Goal: Information Seeking & Learning: Learn about a topic

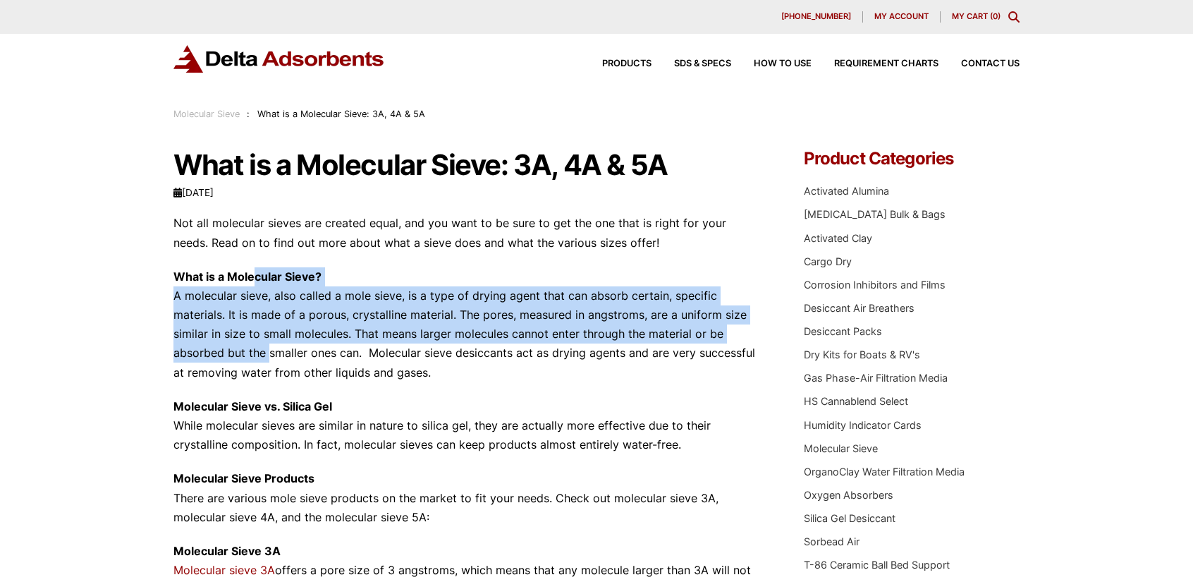
drag, startPoint x: 254, startPoint y: 274, endPoint x: 267, endPoint y: 350, distance: 77.9
click at [267, 350] on p "What is a Molecular Sieve? A molecular sieve, also called a mole sieve, is a ty…" at bounding box center [467, 324] width 588 height 115
click at [267, 349] on p "What is a Molecular Sieve? A molecular sieve, also called a mole sieve, is a ty…" at bounding box center [467, 324] width 588 height 115
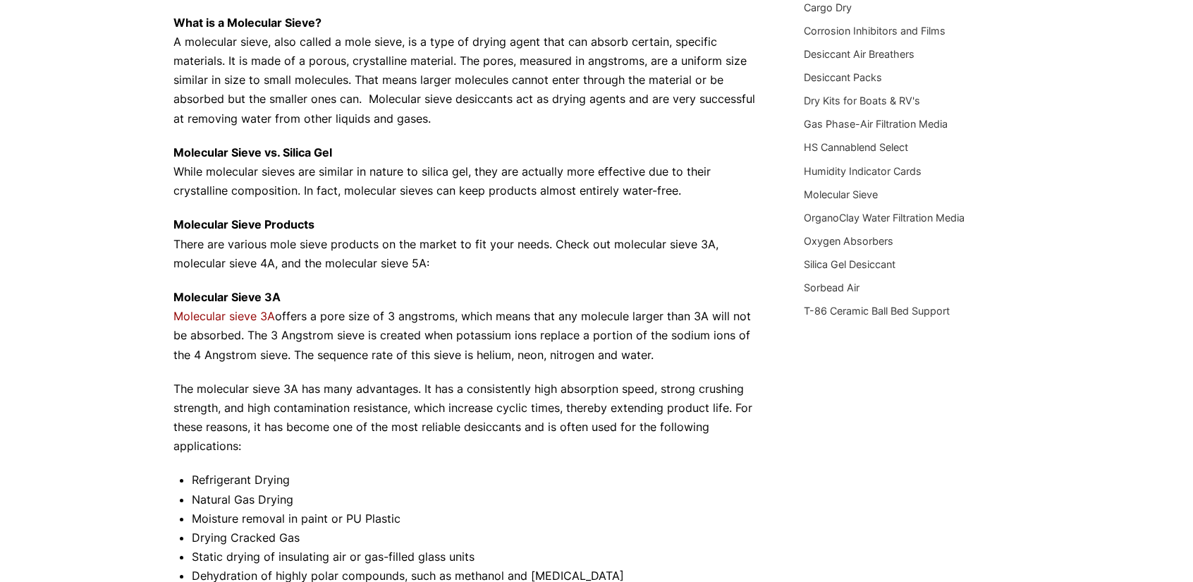
scroll to position [282, 0]
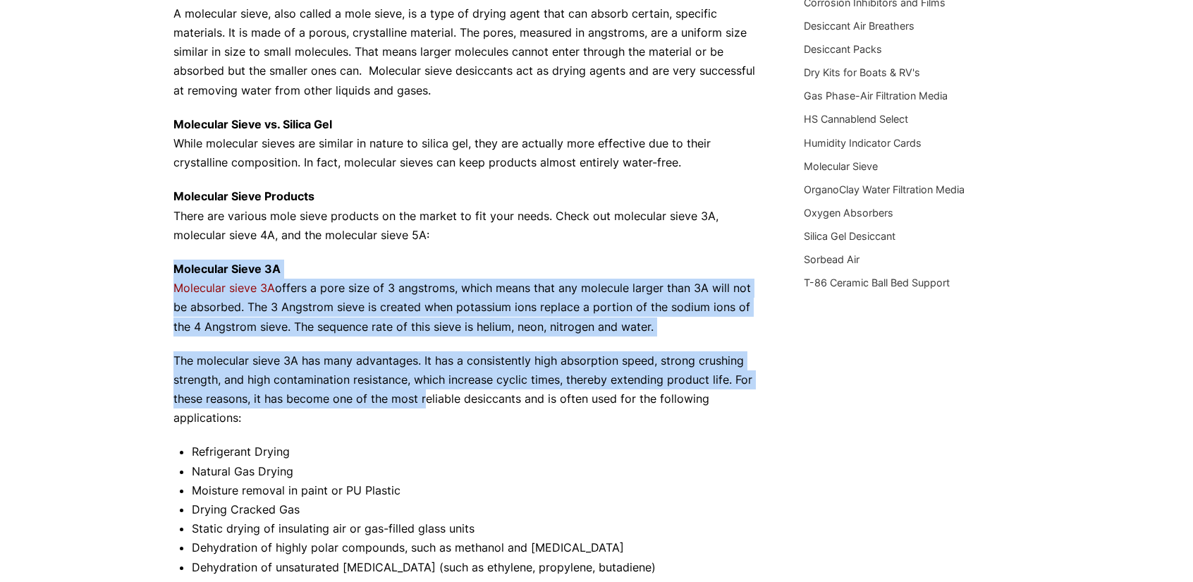
drag, startPoint x: 400, startPoint y: 274, endPoint x: 423, endPoint y: 405, distance: 133.1
click at [423, 405] on p "The molecular sieve 3A has many advantages. It has a consistently high absorpti…" at bounding box center [467, 389] width 588 height 77
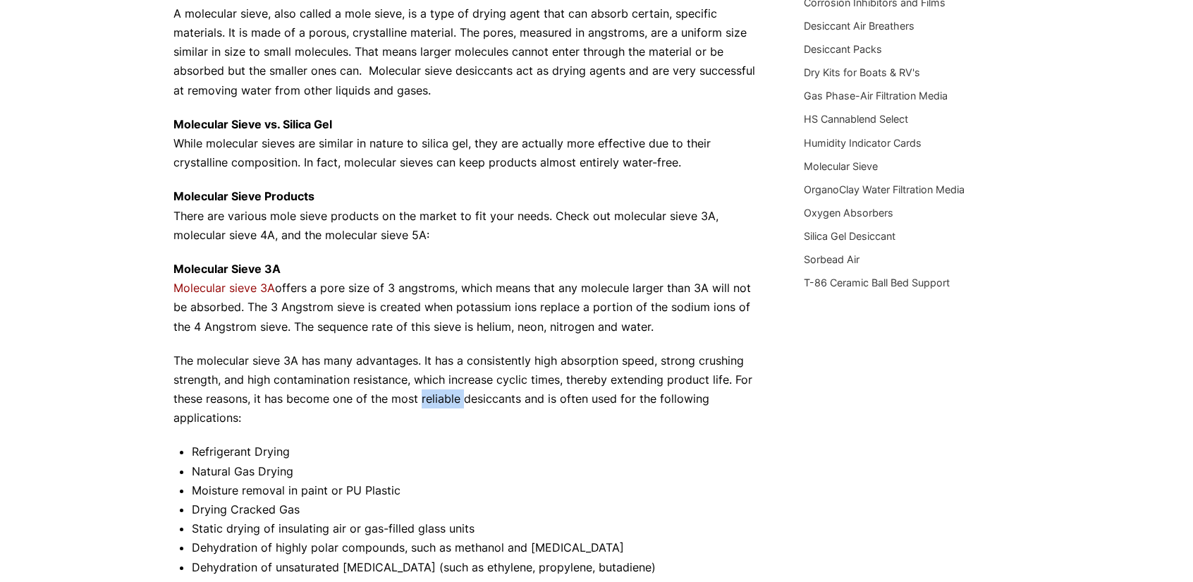
click at [423, 405] on p "The molecular sieve 3A has many advantages. It has a consistently high absorpti…" at bounding box center [467, 389] width 588 height 77
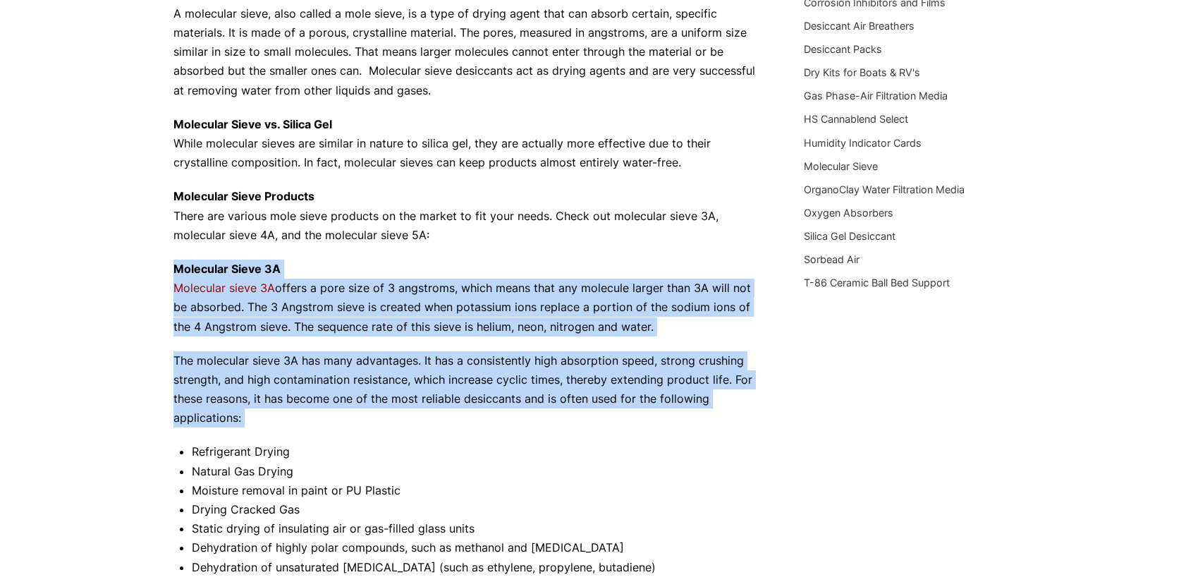
drag, startPoint x: 423, startPoint y: 405, endPoint x: 420, endPoint y: 262, distance: 143.9
click at [420, 262] on p "Molecular Sieve 3A Molecular sieve 3A offers a pore size of 3 angstroms, which …" at bounding box center [467, 297] width 588 height 77
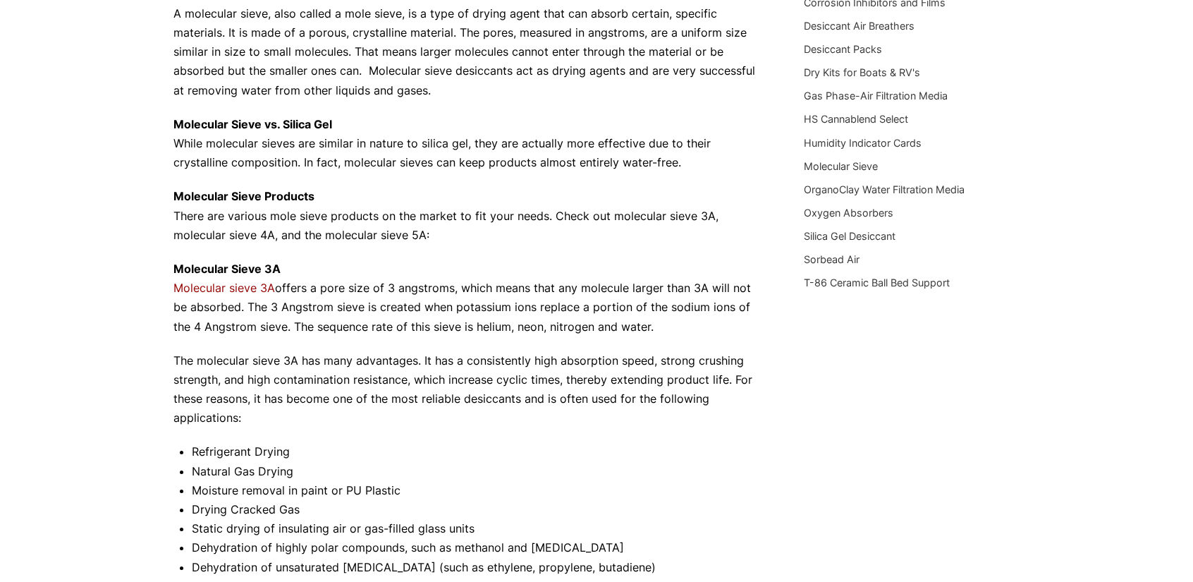
click at [420, 262] on p "Molecular Sieve 3A Molecular sieve 3A offers a pore size of 3 angstroms, which …" at bounding box center [467, 297] width 588 height 77
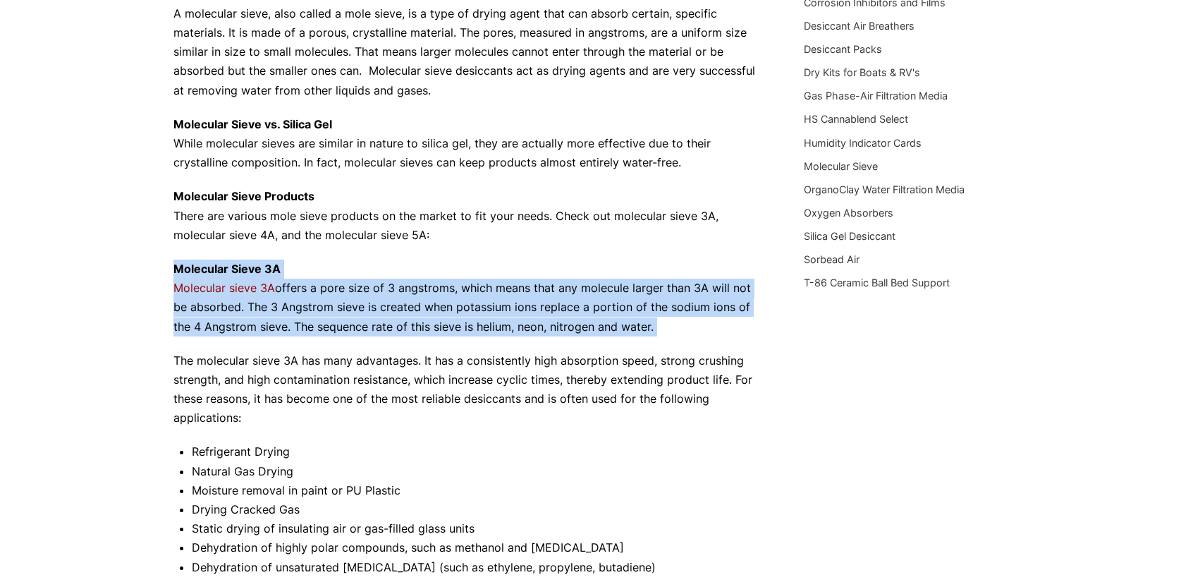
drag, startPoint x: 420, startPoint y: 262, endPoint x: 433, endPoint y: 304, distance: 44.2
click at [433, 304] on p "Molecular Sieve 3A Molecular sieve 3A offers a pore size of 3 angstroms, which …" at bounding box center [467, 297] width 588 height 77
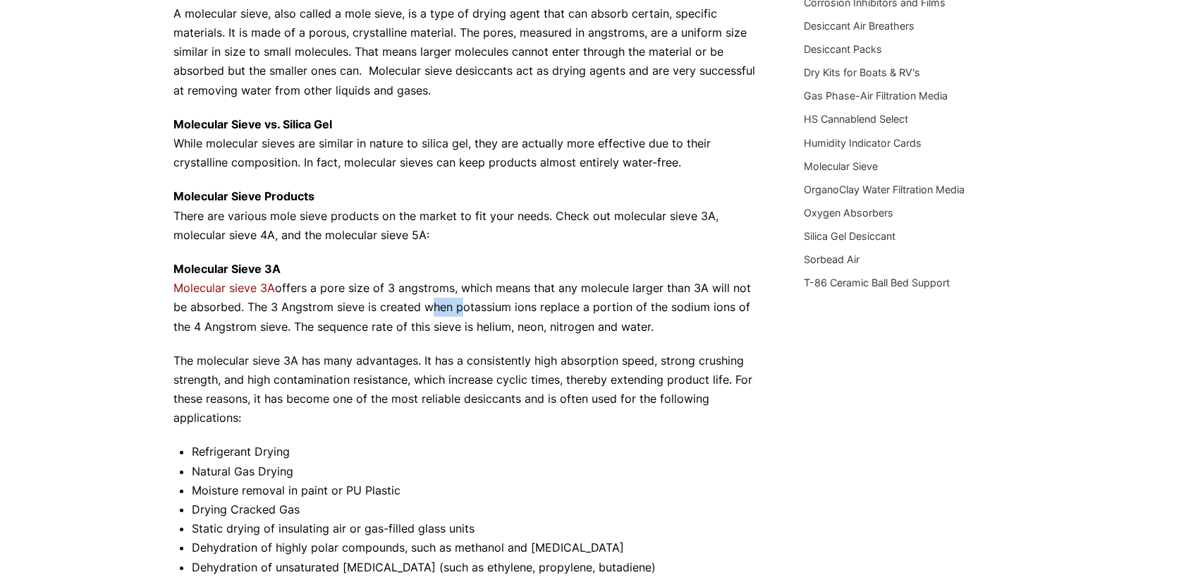
click at [433, 304] on p "Molecular Sieve 3A Molecular sieve 3A offers a pore size of 3 angstroms, which …" at bounding box center [467, 297] width 588 height 77
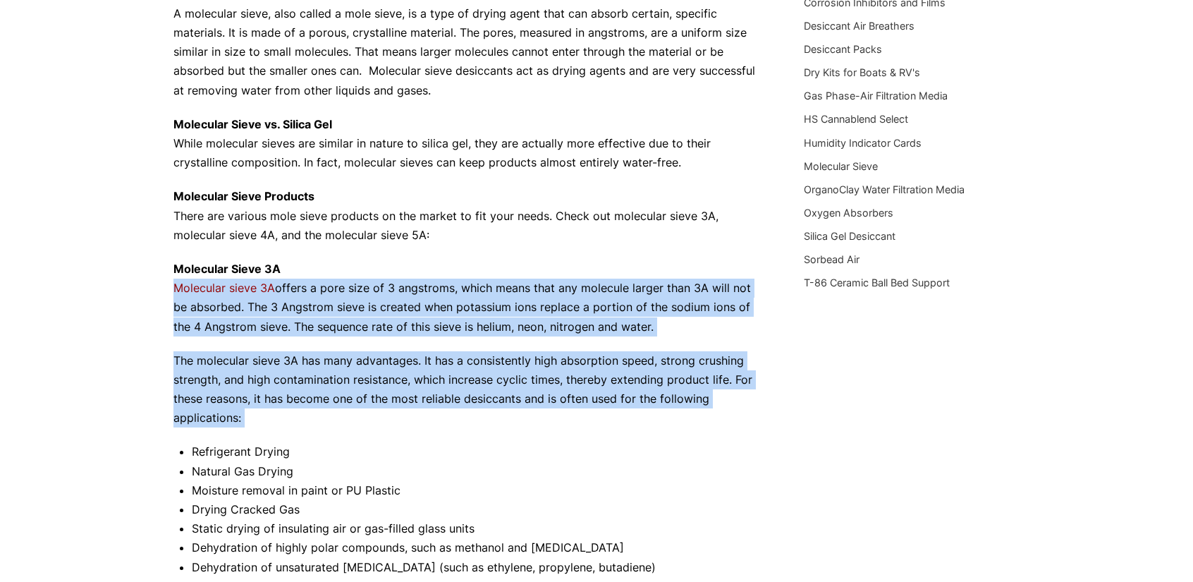
drag, startPoint x: 433, startPoint y: 304, endPoint x: 421, endPoint y: 343, distance: 40.6
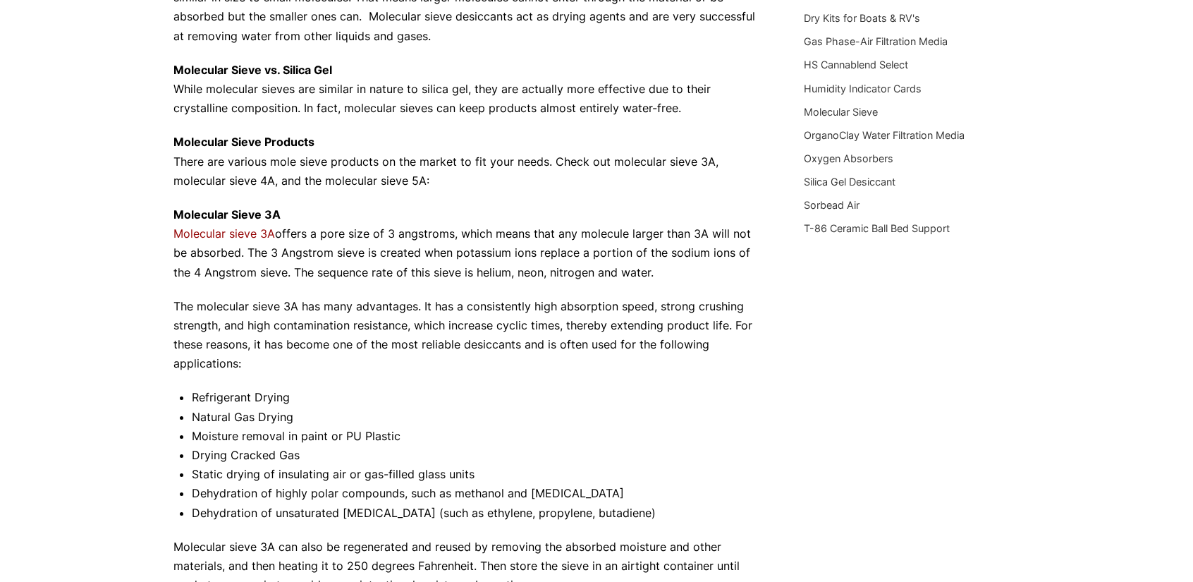
scroll to position [494, 0]
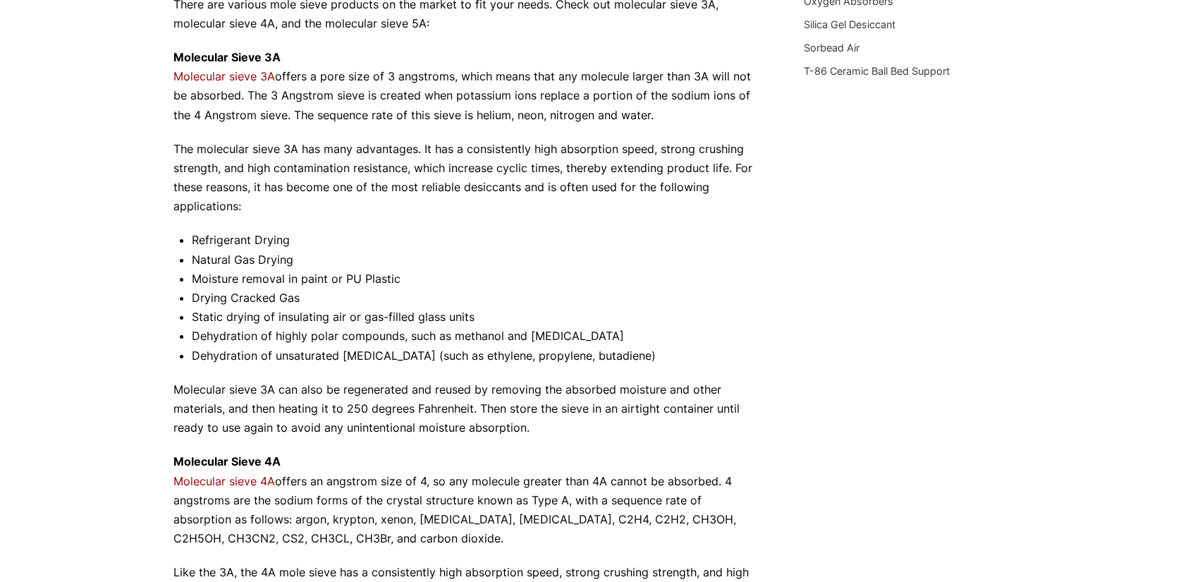
click at [371, 359] on li "Dehydration of unsaturated hydrocarbons (such as ethylene, propylene, butadiene)" at bounding box center [477, 355] width 570 height 19
click at [370, 360] on li "Dehydration of unsaturated hydrocarbons (such as ethylene, propylene, butadiene)" at bounding box center [477, 355] width 570 height 19
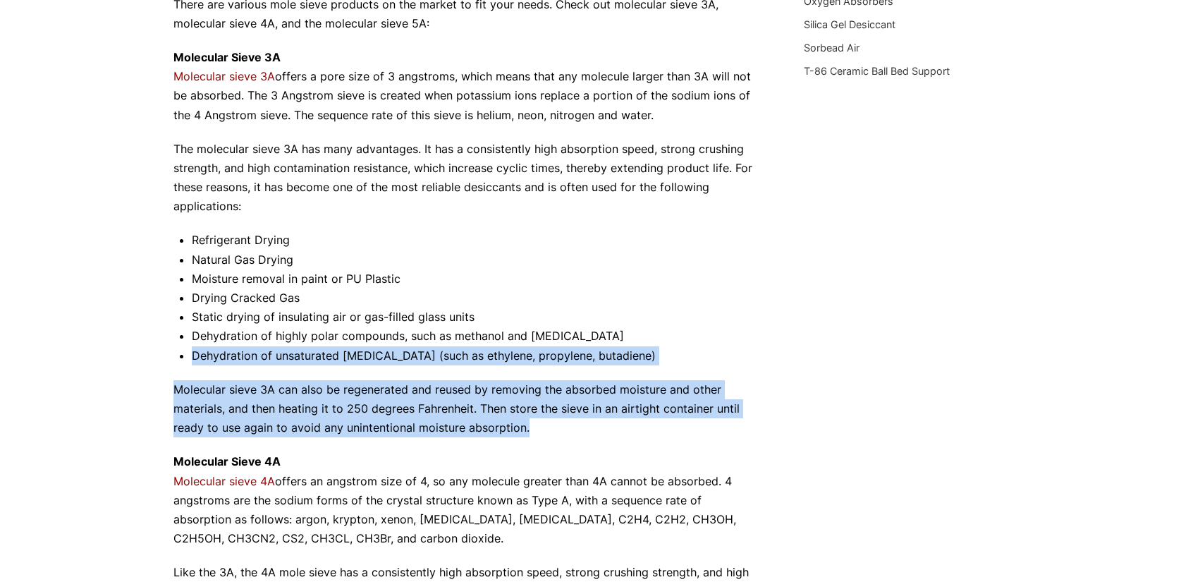
drag, startPoint x: 370, startPoint y: 360, endPoint x: 381, endPoint y: 391, distance: 32.8
click at [381, 391] on div "Not all molecular sieves are created equal, and you want to be sure to get the …" at bounding box center [467, 452] width 588 height 1464
click at [381, 391] on p "Molecular sieve 3A can also be regenerated and reused by removing the absorbed …" at bounding box center [467, 409] width 588 height 58
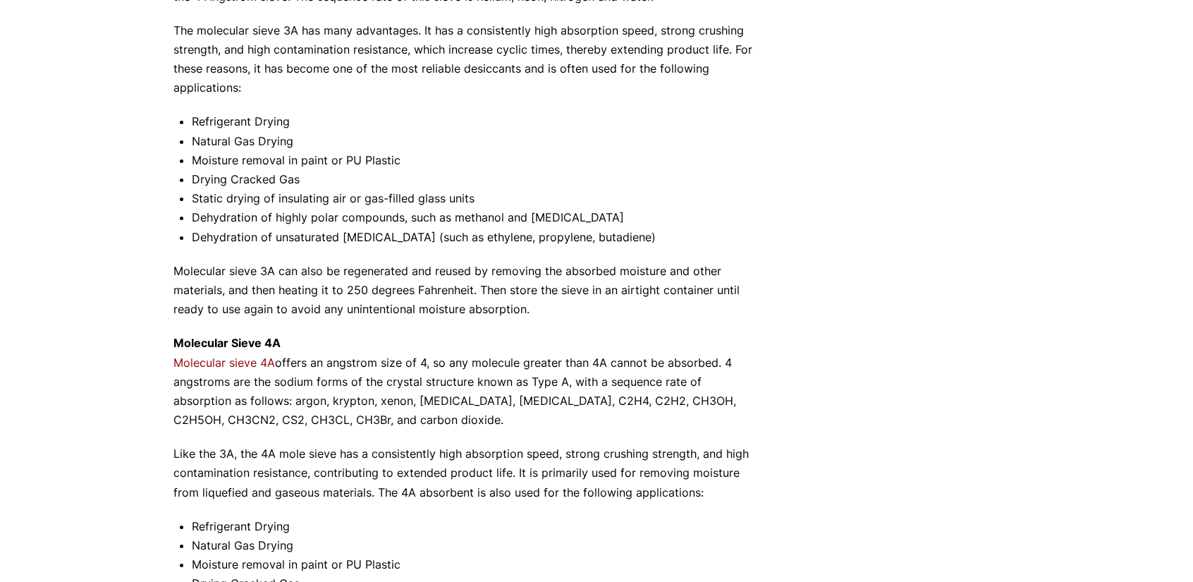
scroll to position [635, 0]
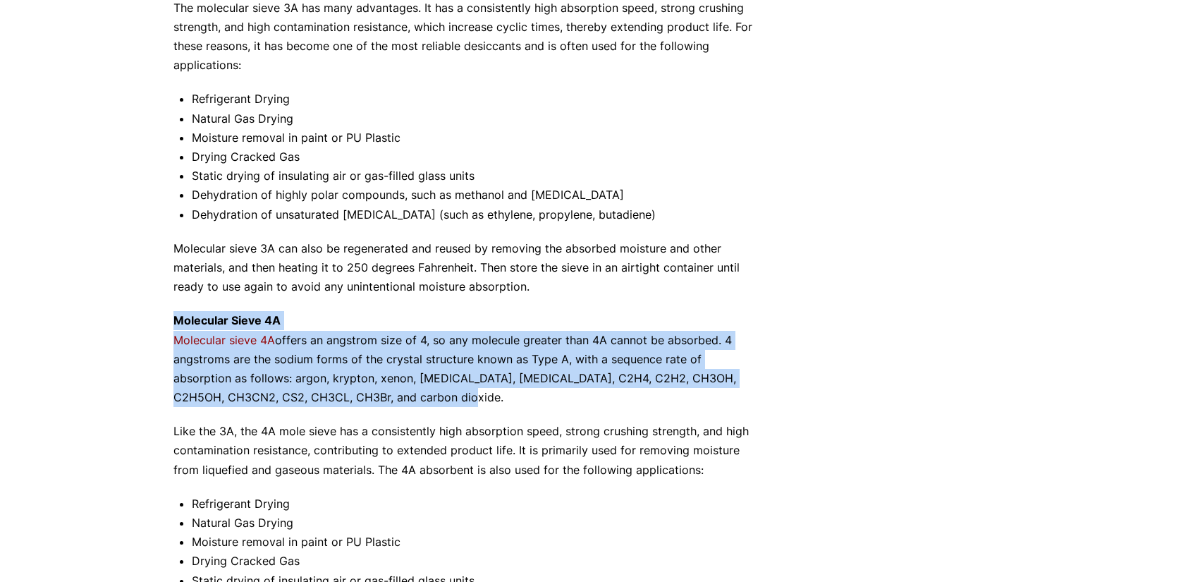
drag, startPoint x: 388, startPoint y: 396, endPoint x: 374, endPoint y: 328, distance: 69.8
click at [374, 328] on p "Molecular Sieve 4A Molecular sieve 4A offers an angstrom size of 4, so any mole…" at bounding box center [467, 359] width 588 height 96
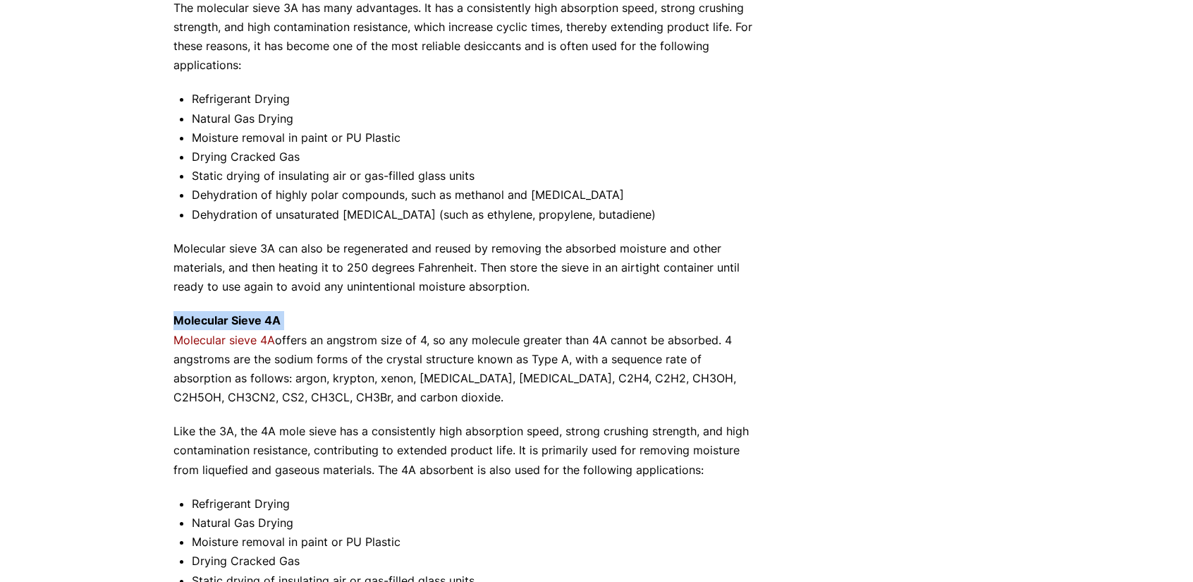
click at [374, 328] on p "Molecular Sieve 4A Molecular sieve 4A offers an angstrom size of 4, so any mole…" at bounding box center [467, 359] width 588 height 96
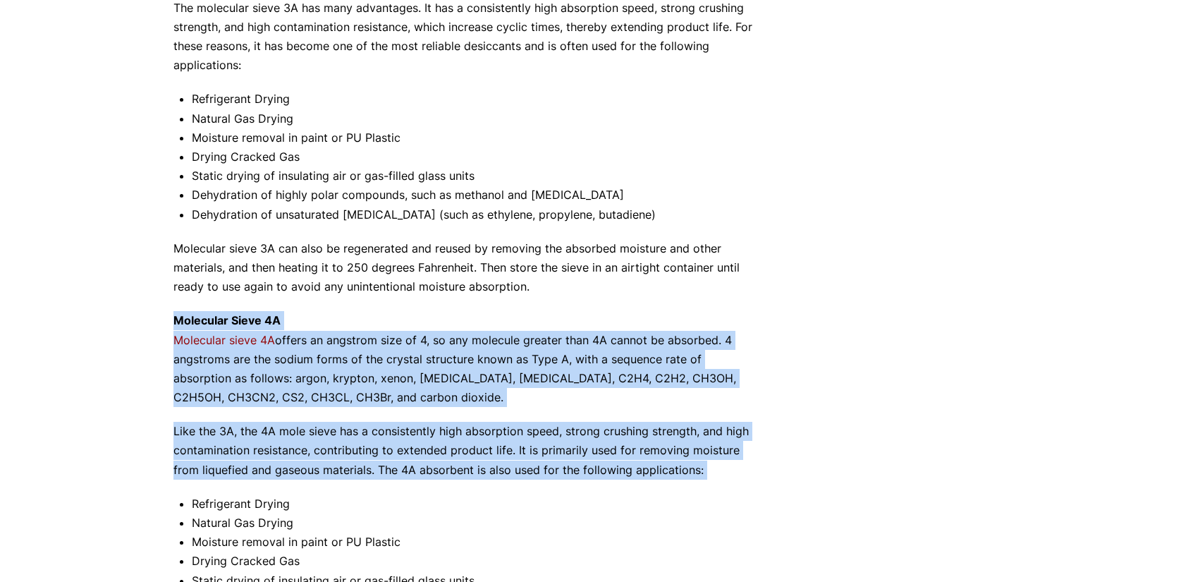
drag, startPoint x: 374, startPoint y: 328, endPoint x: 393, endPoint y: 442, distance: 115.8
click at [393, 442] on div "Not all molecular sieves are created equal, and you want to be sure to get the …" at bounding box center [467, 311] width 588 height 1464
click at [393, 442] on p "Like the 3A, the 4A mole sieve has a consistently high absorption speed, strong…" at bounding box center [467, 451] width 588 height 58
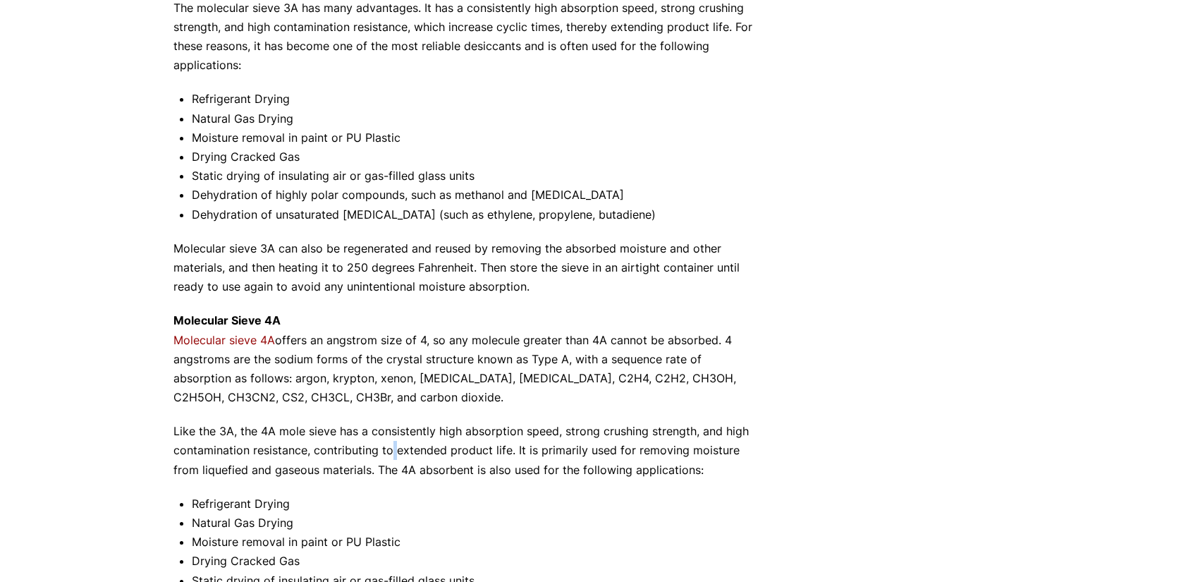
click at [393, 442] on p "Like the 3A, the 4A mole sieve has a consistently high absorption speed, strong…" at bounding box center [467, 451] width 588 height 58
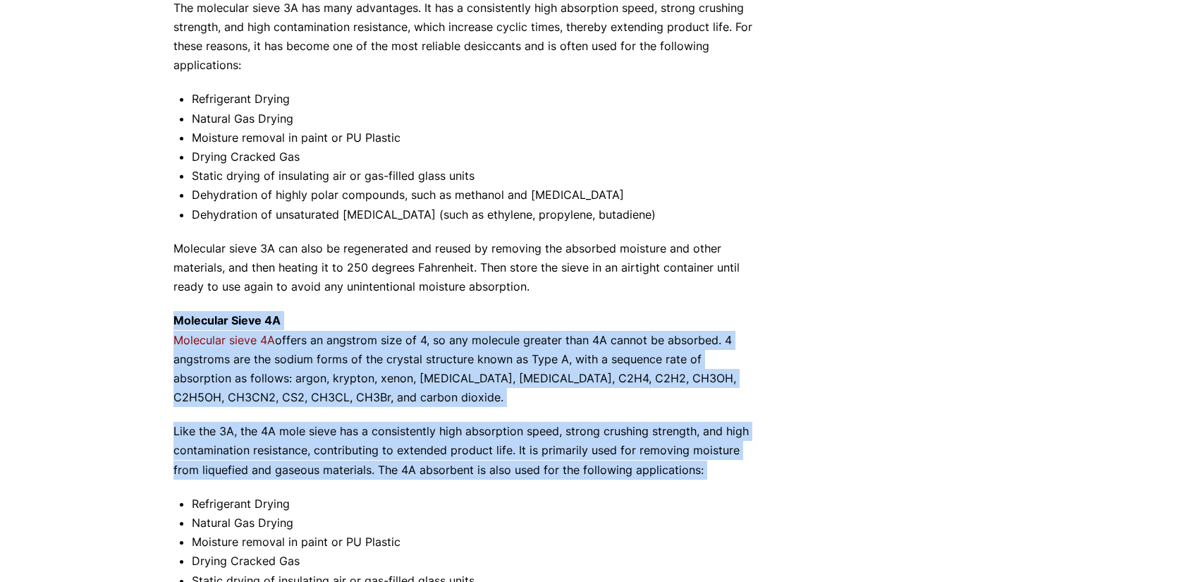
drag, startPoint x: 393, startPoint y: 442, endPoint x: 369, endPoint y: 329, distance: 115.9
click at [369, 329] on div "Not all molecular sieves are created equal, and you want to be sure to get the …" at bounding box center [467, 311] width 588 height 1464
click at [369, 329] on p "Molecular Sieve 4A Molecular sieve 4A offers an angstrom size of 4, so any mole…" at bounding box center [467, 359] width 588 height 96
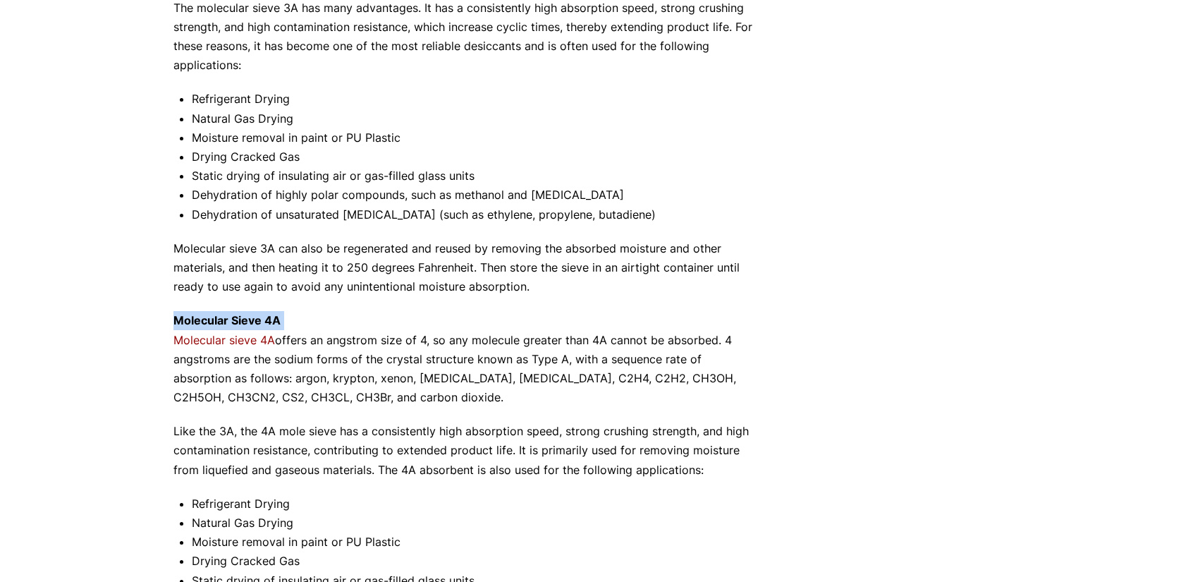
click at [369, 329] on p "Molecular Sieve 4A Molecular sieve 4A offers an angstrom size of 4, so any mole…" at bounding box center [467, 359] width 588 height 96
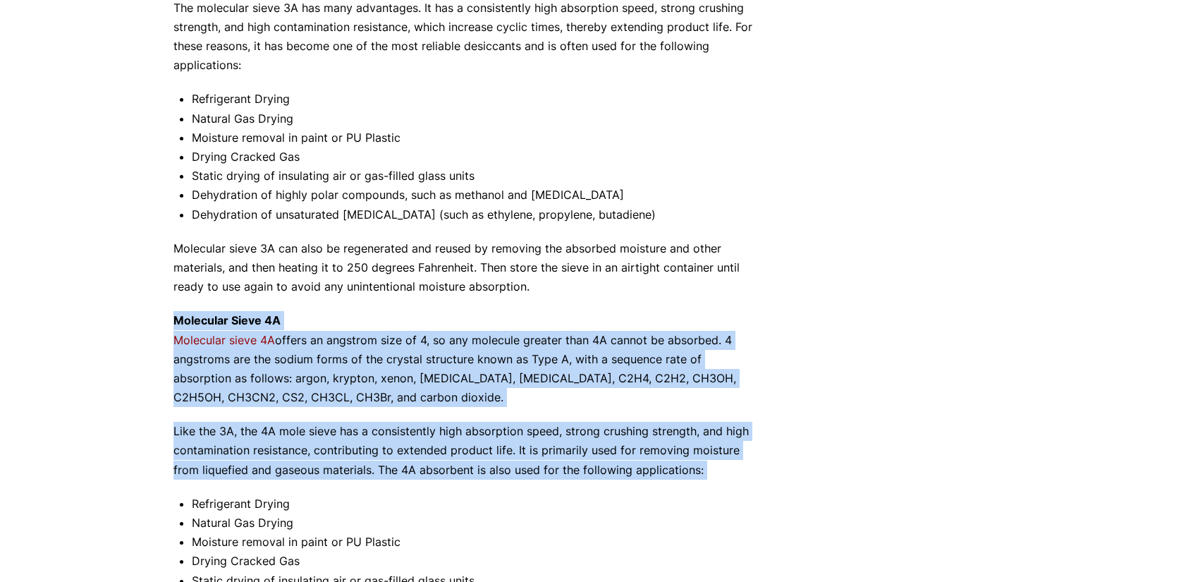
drag, startPoint x: 369, startPoint y: 329, endPoint x: 418, endPoint y: 447, distance: 128.1
click at [418, 447] on div "Not all molecular sieves are created equal, and you want to be sure to get the …" at bounding box center [467, 311] width 588 height 1464
click at [418, 447] on p "Like the 3A, the 4A mole sieve has a consistently high absorption speed, strong…" at bounding box center [467, 451] width 588 height 58
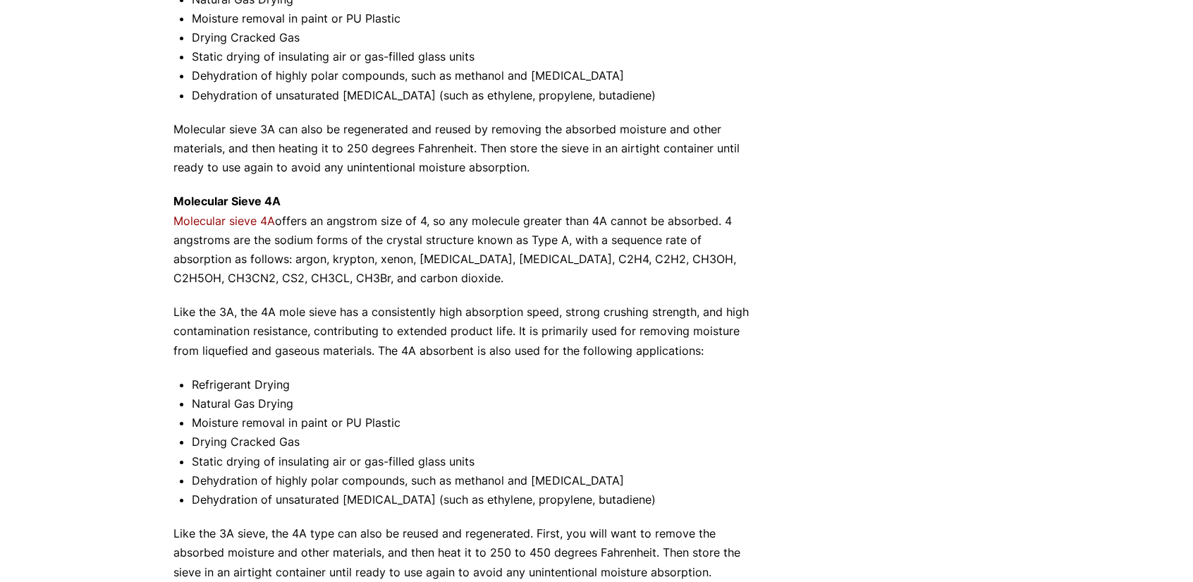
scroll to position [776, 0]
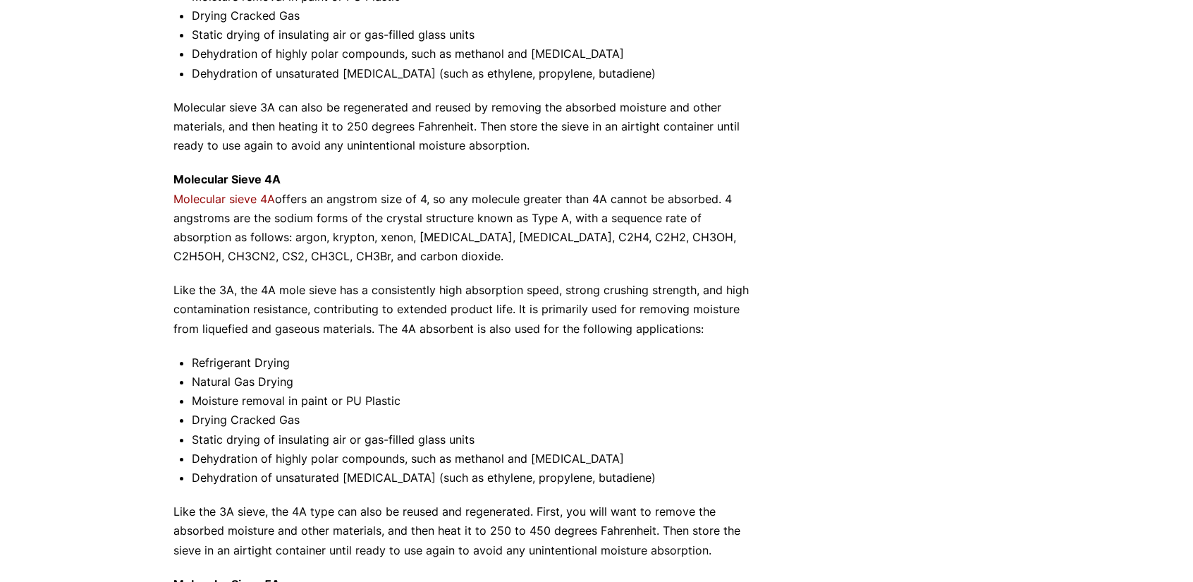
click at [391, 446] on li "Static drying of insulating air or gas-filled glass units" at bounding box center [477, 439] width 570 height 19
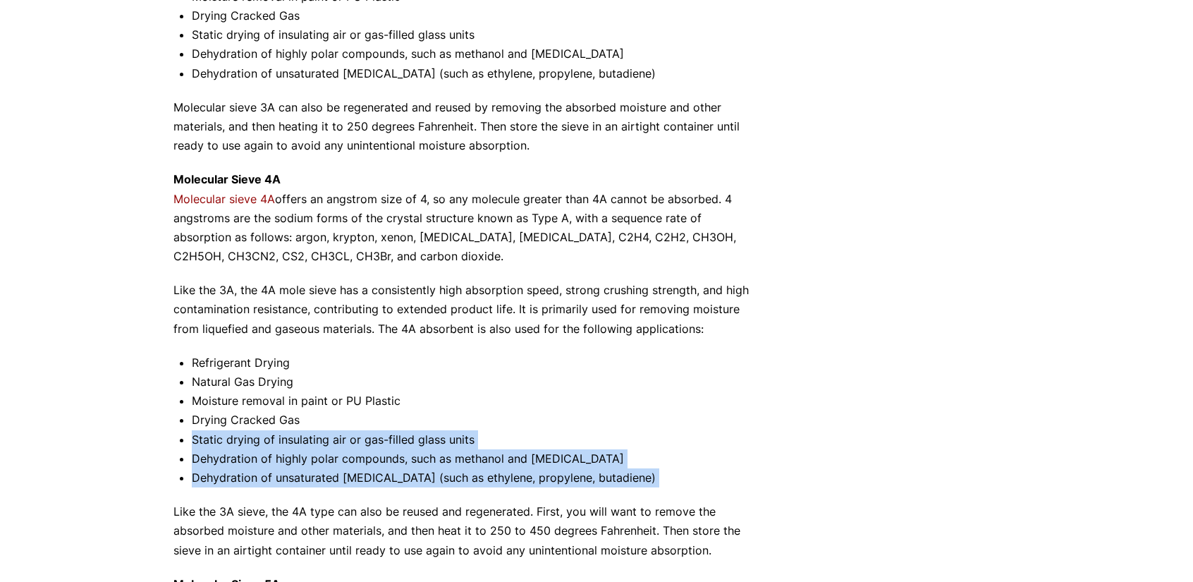
drag, startPoint x: 391, startPoint y: 446, endPoint x: 395, endPoint y: 475, distance: 29.2
click at [395, 475] on ul "Refrigerant Drying Natural Gas Drying Moisture removal in paint or PU Plastic D…" at bounding box center [477, 420] width 570 height 134
click at [395, 475] on li "Dehydration of unsaturated hydrocarbons (such as ethylene, propylene, butadiene)" at bounding box center [477, 477] width 570 height 19
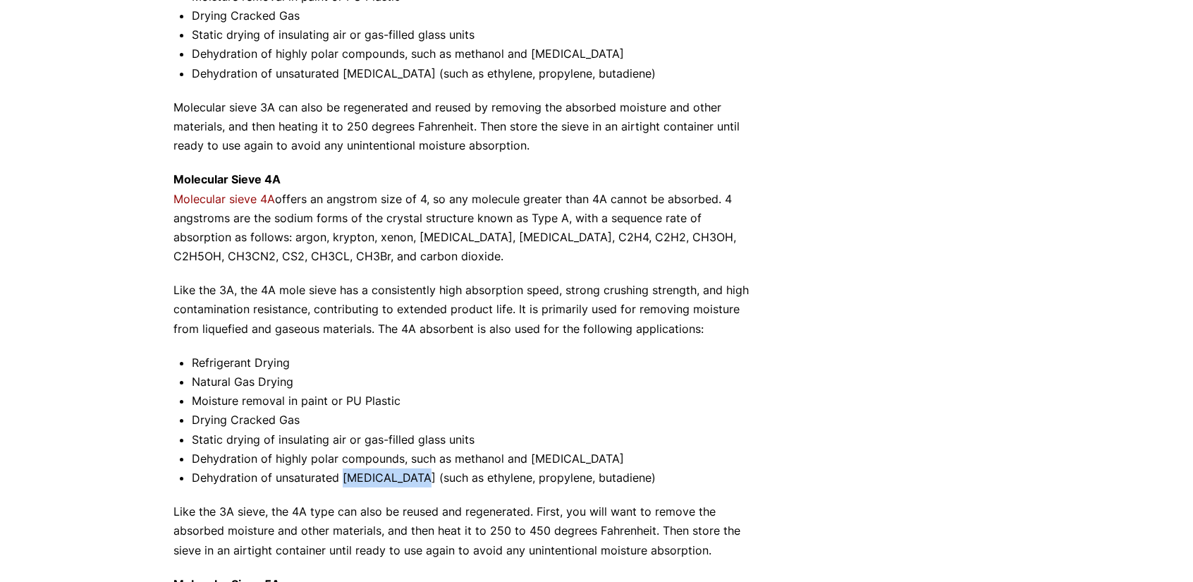
click at [395, 475] on li "Dehydration of unsaturated hydrocarbons (such as ethylene, propylene, butadiene)" at bounding box center [477, 477] width 570 height 19
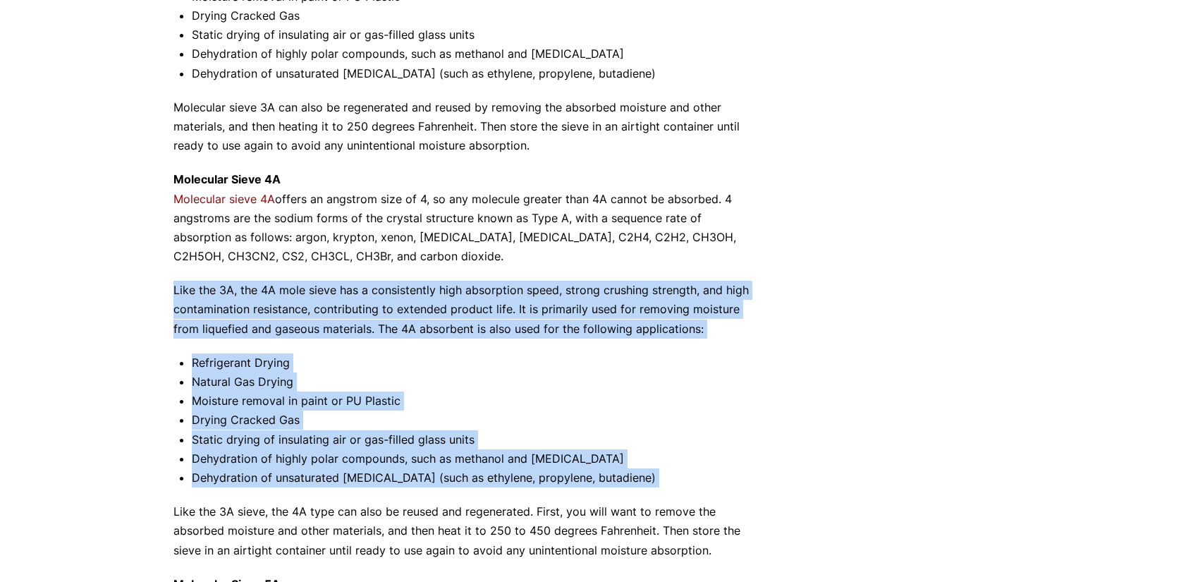
drag, startPoint x: 395, startPoint y: 475, endPoint x: 383, endPoint y: 335, distance: 140.8
click at [383, 335] on div "Not all molecular sieves are created equal, and you want to be sure to get the …" at bounding box center [467, 170] width 588 height 1464
click at [383, 335] on p "Like the 3A, the 4A mole sieve has a consistently high absorption speed, strong…" at bounding box center [467, 310] width 588 height 58
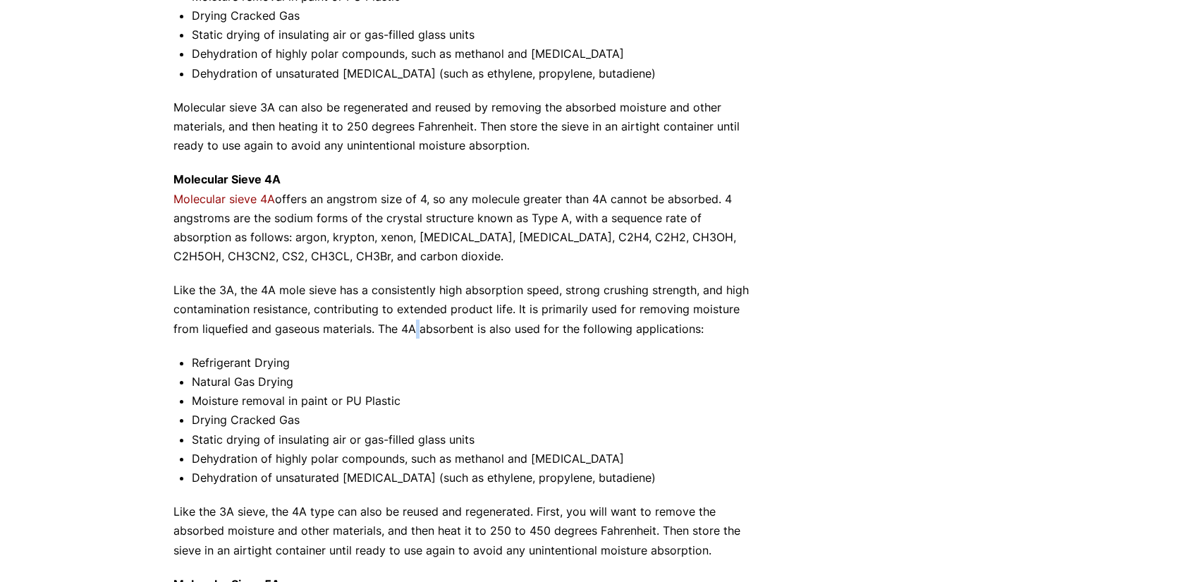
click at [383, 335] on p "Like the 3A, the 4A mole sieve has a consistently high absorption speed, strong…" at bounding box center [467, 310] width 588 height 58
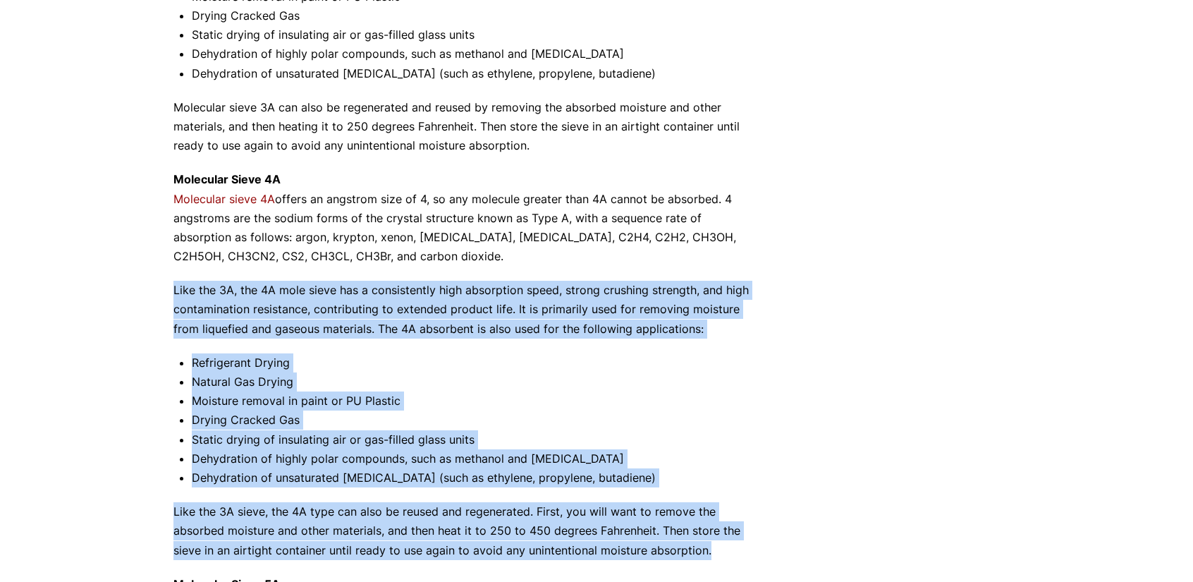
drag, startPoint x: 383, startPoint y: 335, endPoint x: 410, endPoint y: 508, distance: 175.5
click at [410, 508] on div "Not all molecular sieves are created equal, and you want to be sure to get the …" at bounding box center [467, 170] width 588 height 1464
click at [410, 508] on p "Like the 3A sieve, the 4A type can also be reused and regenerated. First, you w…" at bounding box center [467, 531] width 588 height 58
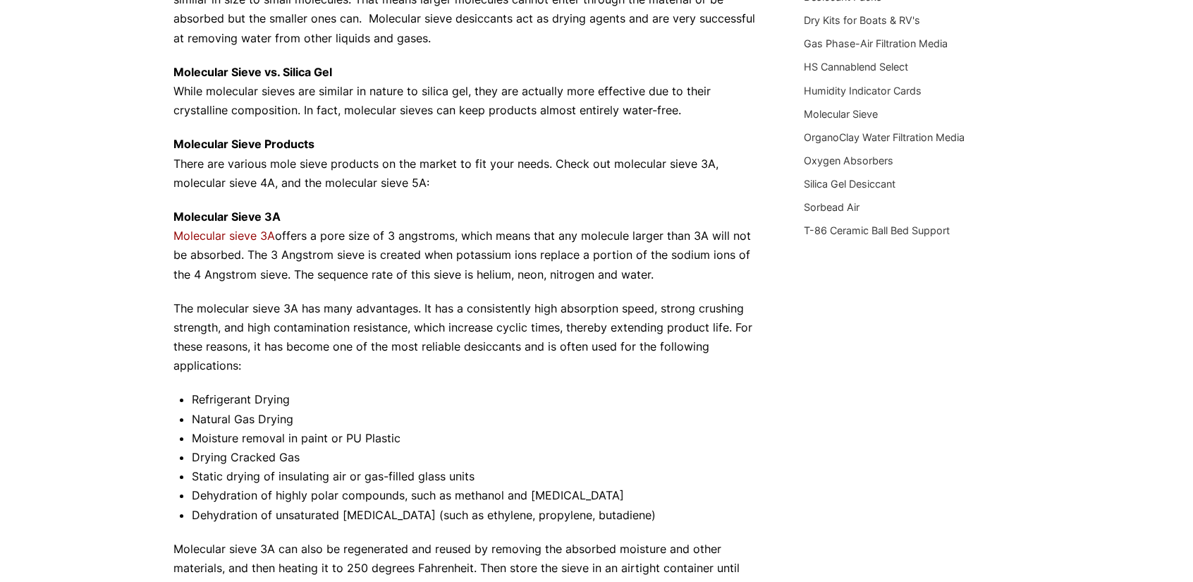
scroll to position [353, 0]
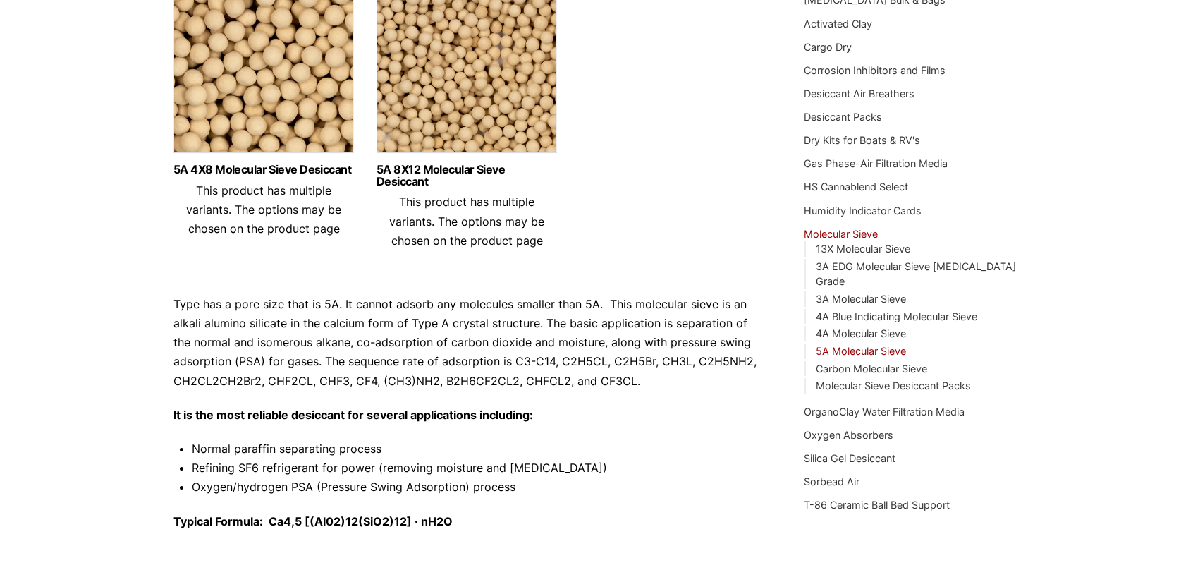
scroll to position [282, 0]
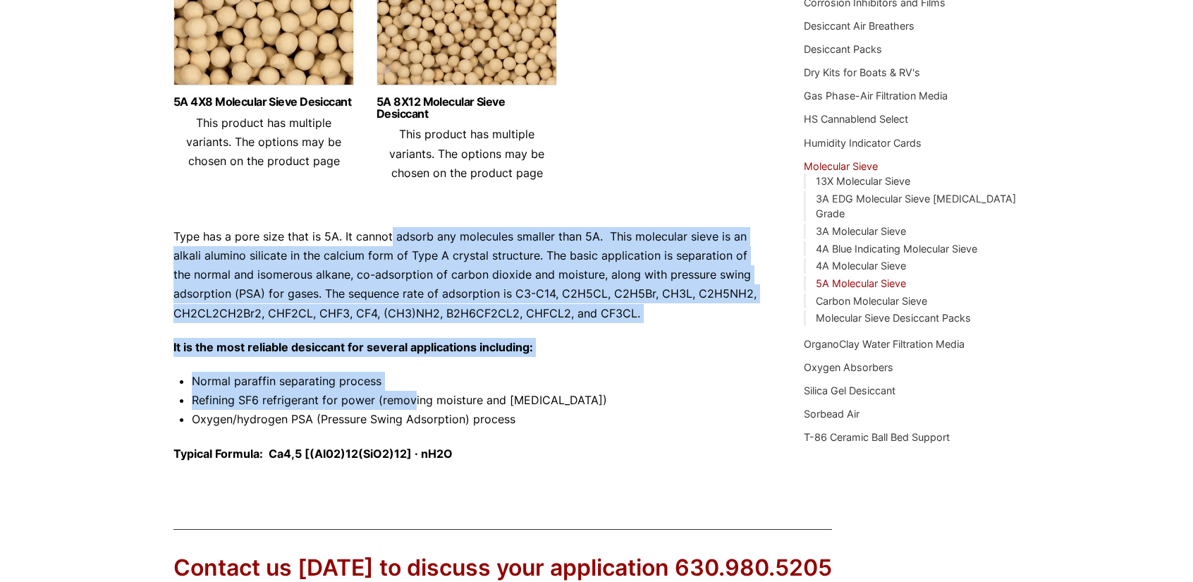
drag, startPoint x: 391, startPoint y: 243, endPoint x: 403, endPoint y: 398, distance: 154.9
click at [403, 397] on div "Type has a pore size that is 5A. It cannot adsorb any molecules smaller than 5A…" at bounding box center [467, 345] width 588 height 236
click at [403, 398] on li "Refining SF6 refrigerant for power (removing moisture and hydrocarbon)" at bounding box center [477, 400] width 570 height 19
drag, startPoint x: 406, startPoint y: 407, endPoint x: 378, endPoint y: 240, distance: 168.8
click at [378, 240] on div "Type has a pore size that is 5A. It cannot adsorb any molecules smaller than 5A…" at bounding box center [467, 345] width 588 height 236
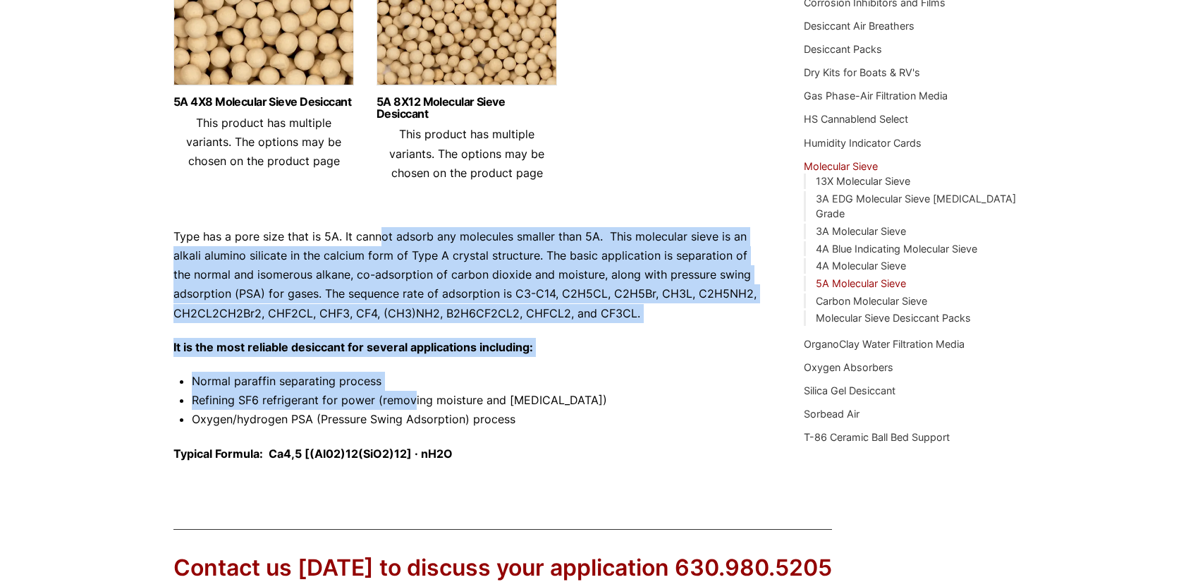
click at [382, 249] on p "Type has a pore size that is 5A. It cannot adsorb any molecules smaller than 5A…" at bounding box center [467, 275] width 588 height 96
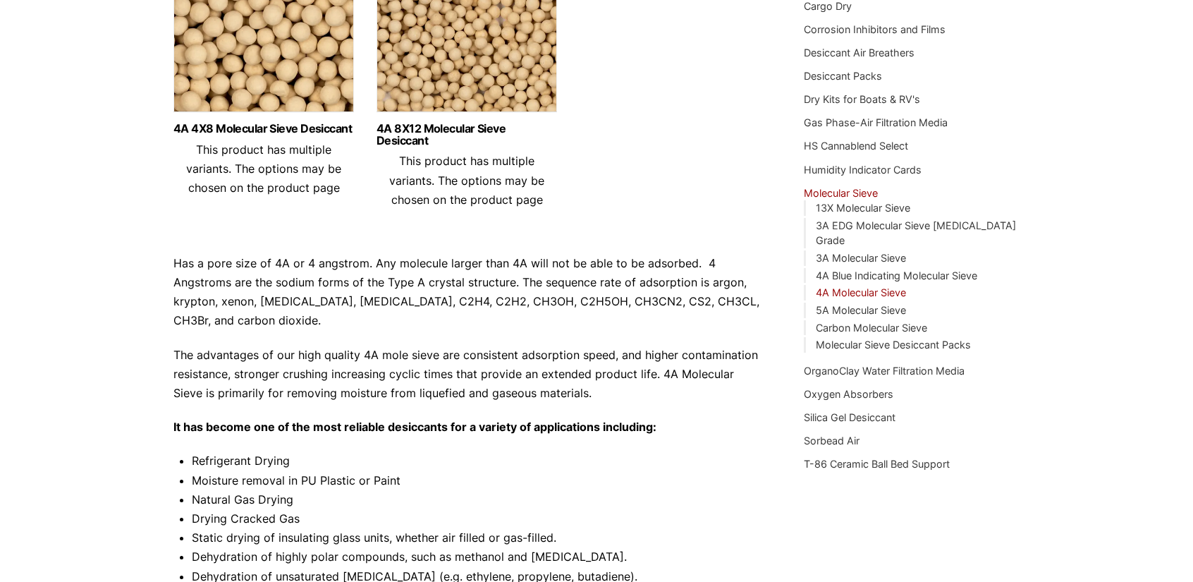
scroll to position [423, 0]
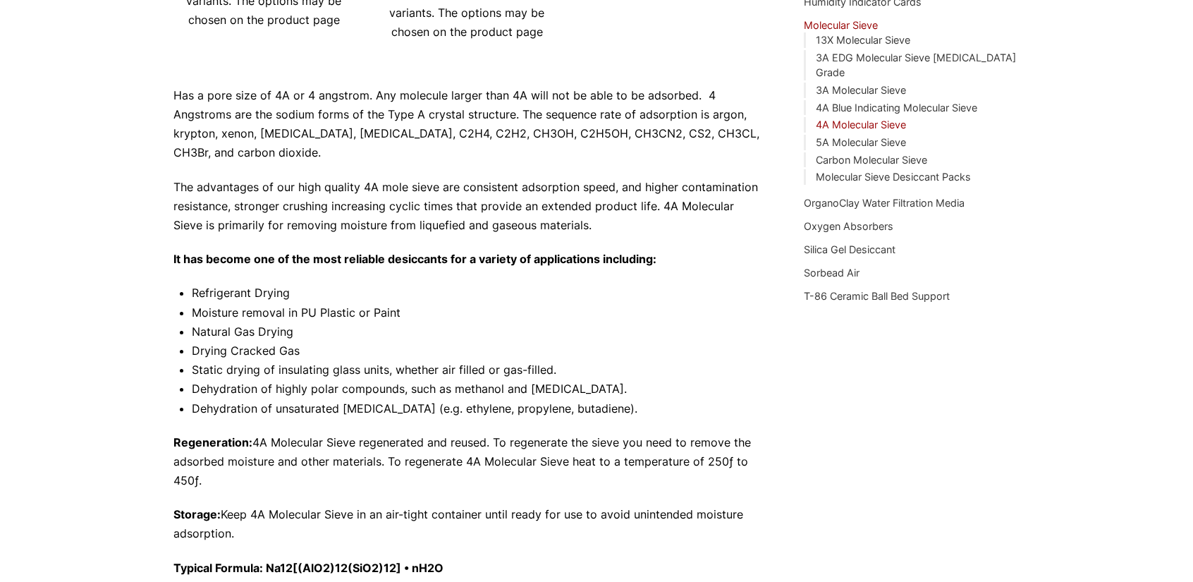
click at [238, 281] on div "Has a pore size of 4A or 4 angstrom. Any molecule larger than 4A will not be ab…" at bounding box center [467, 331] width 588 height 491
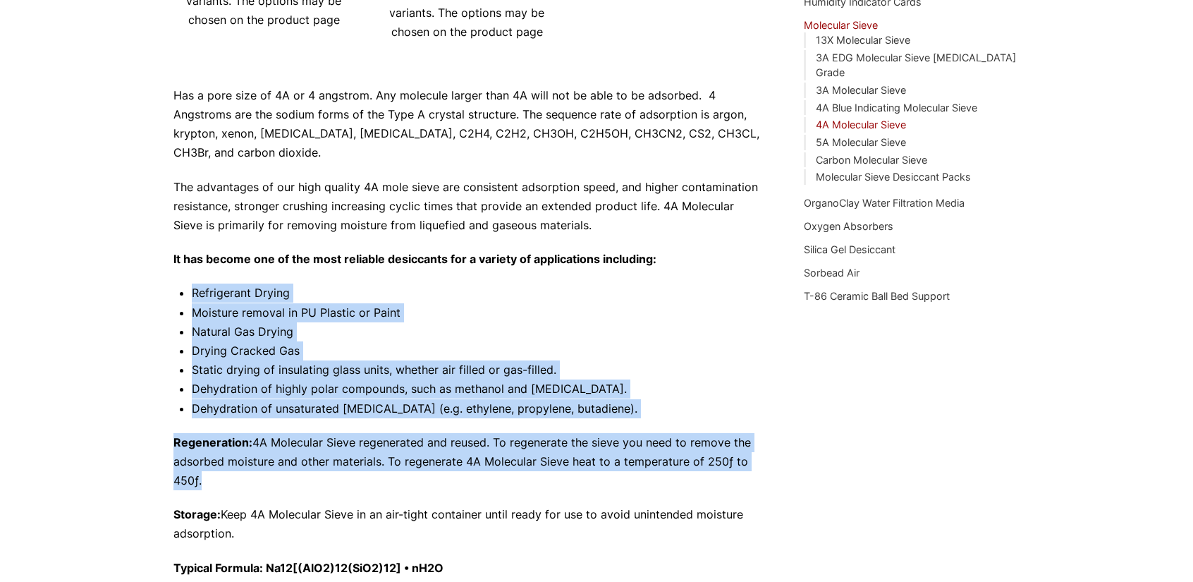
drag, startPoint x: 238, startPoint y: 281, endPoint x: 322, endPoint y: 466, distance: 202.6
click at [322, 466] on div "Has a pore size of 4A or 4 angstrom. Any molecule larger than 4A will not be ab…" at bounding box center [467, 331] width 588 height 491
click at [322, 466] on p "Regeneration: 4A Molecular Sieve regenerated and reused. To regenerate the siev…" at bounding box center [467, 462] width 588 height 58
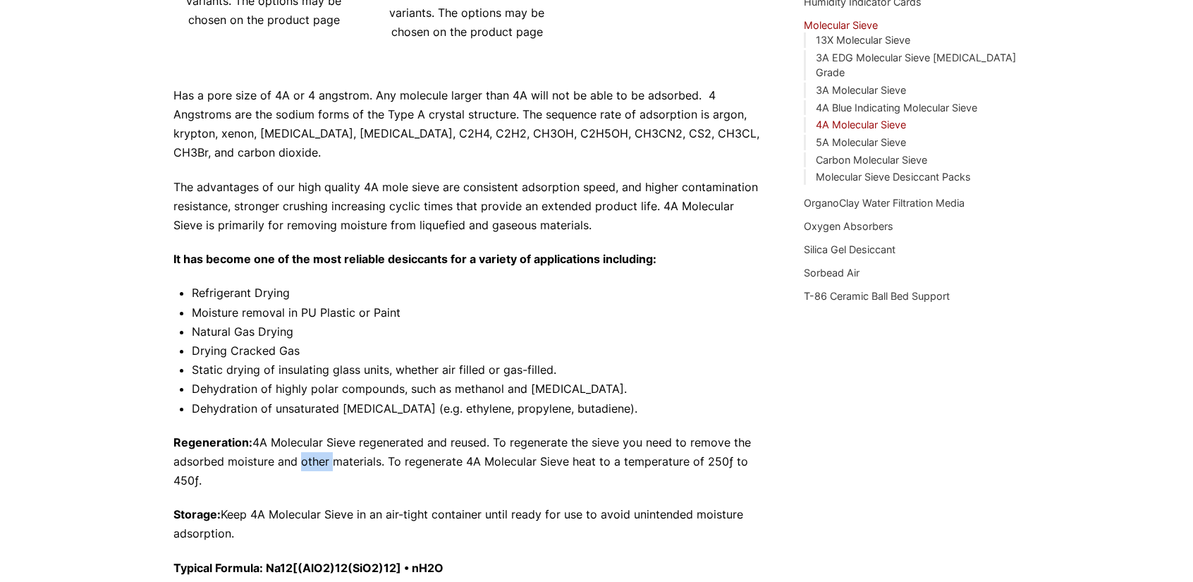
click at [322, 466] on p "Regeneration: 4A Molecular Sieve regenerated and reused. To regenerate the siev…" at bounding box center [467, 462] width 588 height 58
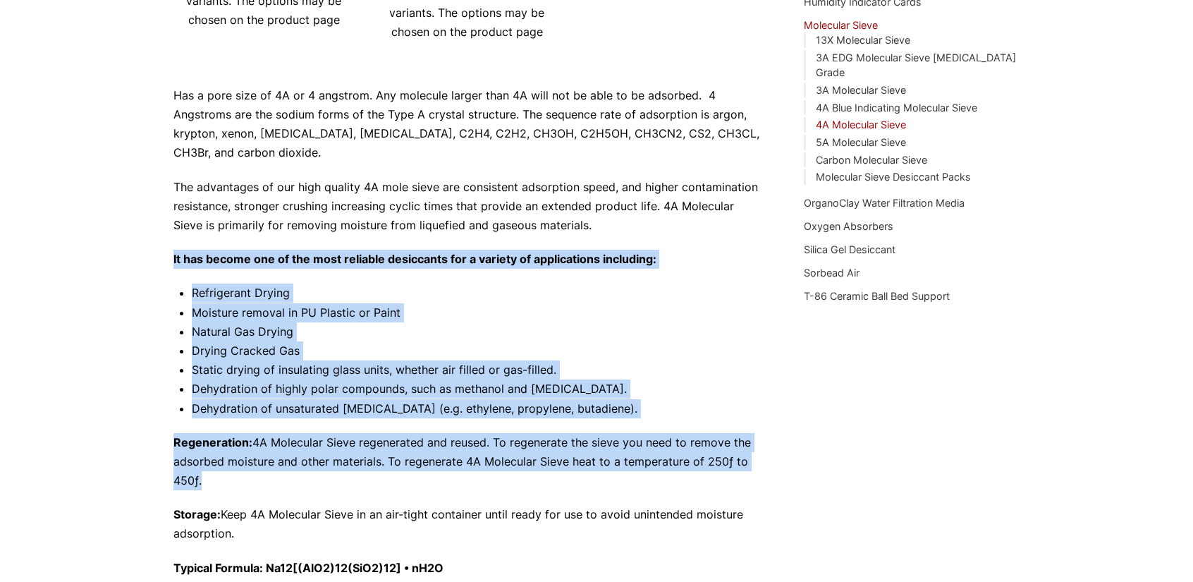
drag, startPoint x: 322, startPoint y: 466, endPoint x: 257, endPoint y: 269, distance: 207.8
click at [257, 269] on div "Has a pore size of 4A or 4 angstrom. Any molecule larger than 4A will not be ab…" at bounding box center [467, 331] width 588 height 491
click at [257, 269] on p "It has become one of the most reliable desiccants for a variety of applications…" at bounding box center [467, 259] width 588 height 19
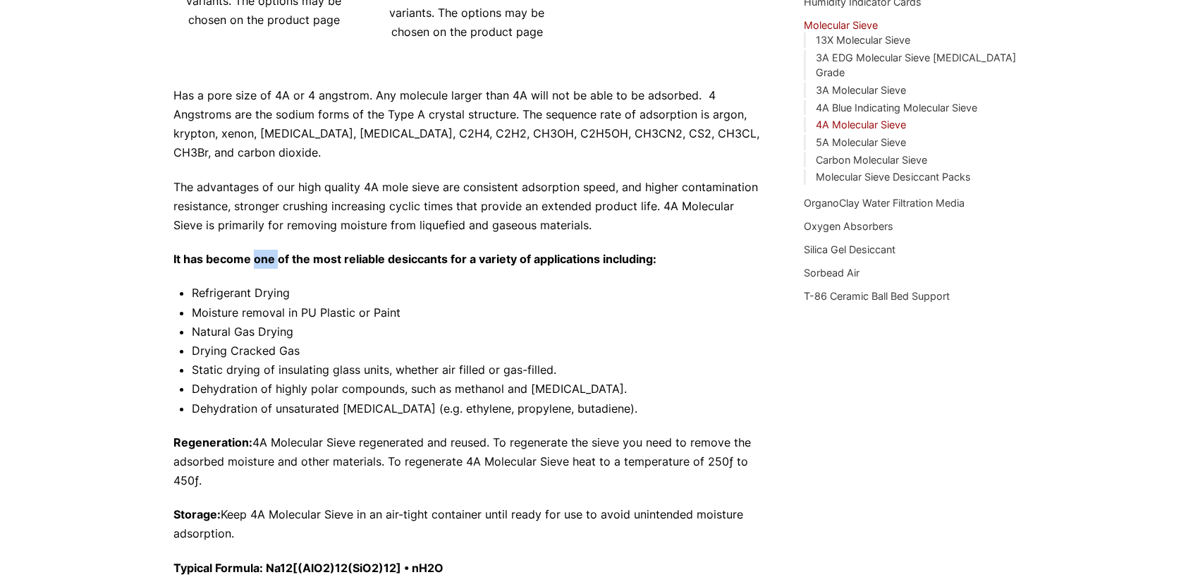
click at [257, 269] on p "It has become one of the most reliable desiccants for a variety of applications…" at bounding box center [467, 259] width 588 height 19
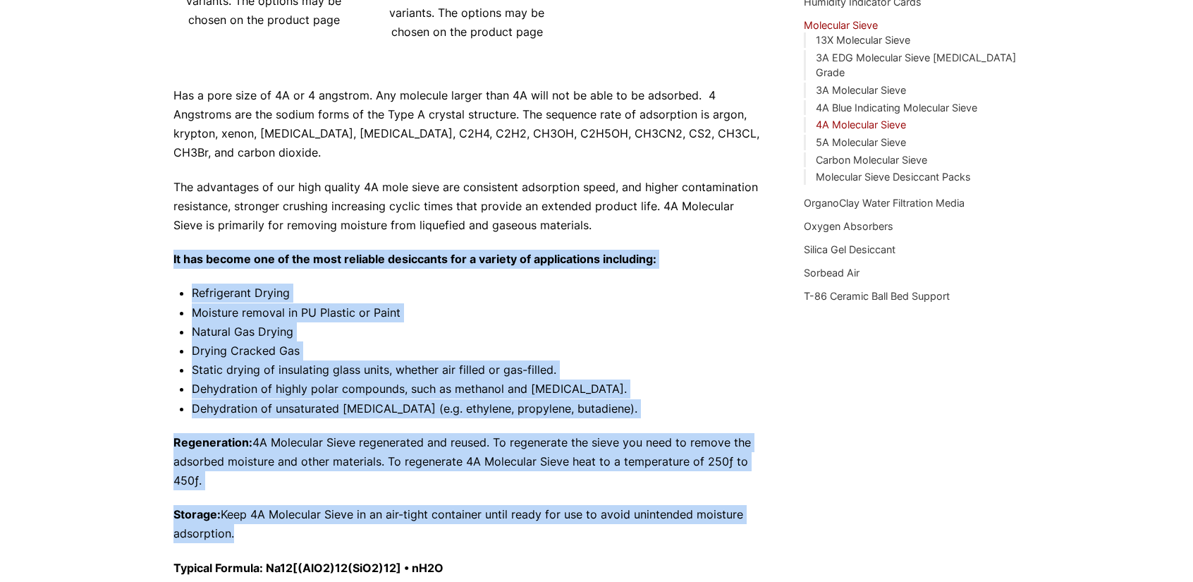
drag, startPoint x: 257, startPoint y: 269, endPoint x: 341, endPoint y: 511, distance: 256.9
click at [341, 511] on div "Has a pore size of 4A or 4 angstrom. Any molecule larger than 4A will not be ab…" at bounding box center [467, 331] width 588 height 491
click at [341, 511] on p "Storage: Keep 4A Molecular Sieve in an air-tight container until ready for use …" at bounding box center [467, 524] width 588 height 38
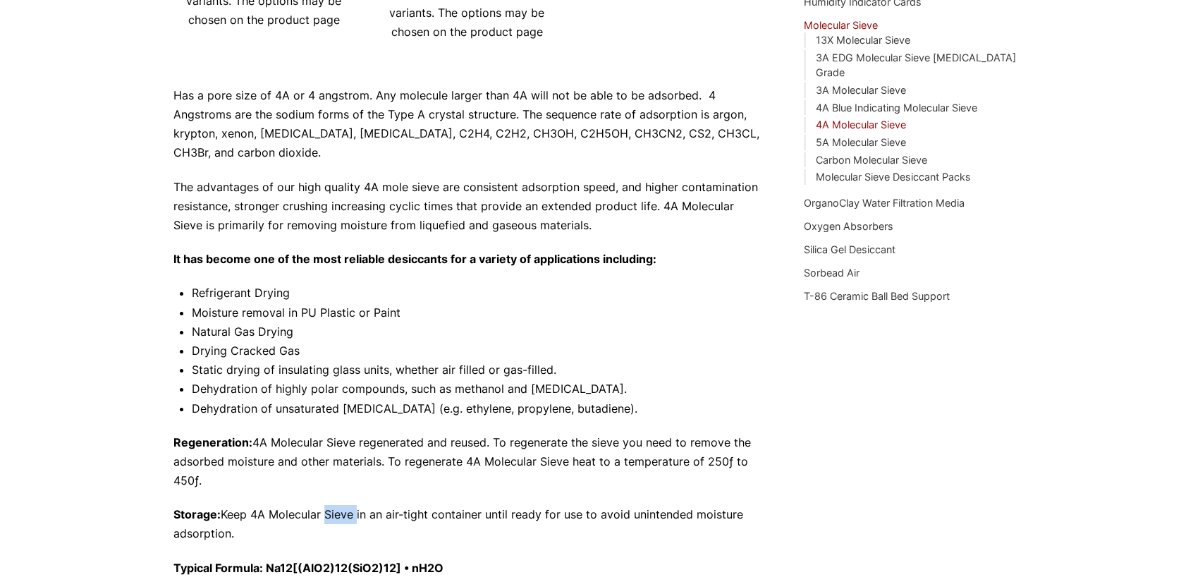
click at [341, 511] on p "Storage: Keep 4A Molecular Sieve in an air-tight container until ready for use …" at bounding box center [467, 524] width 588 height 38
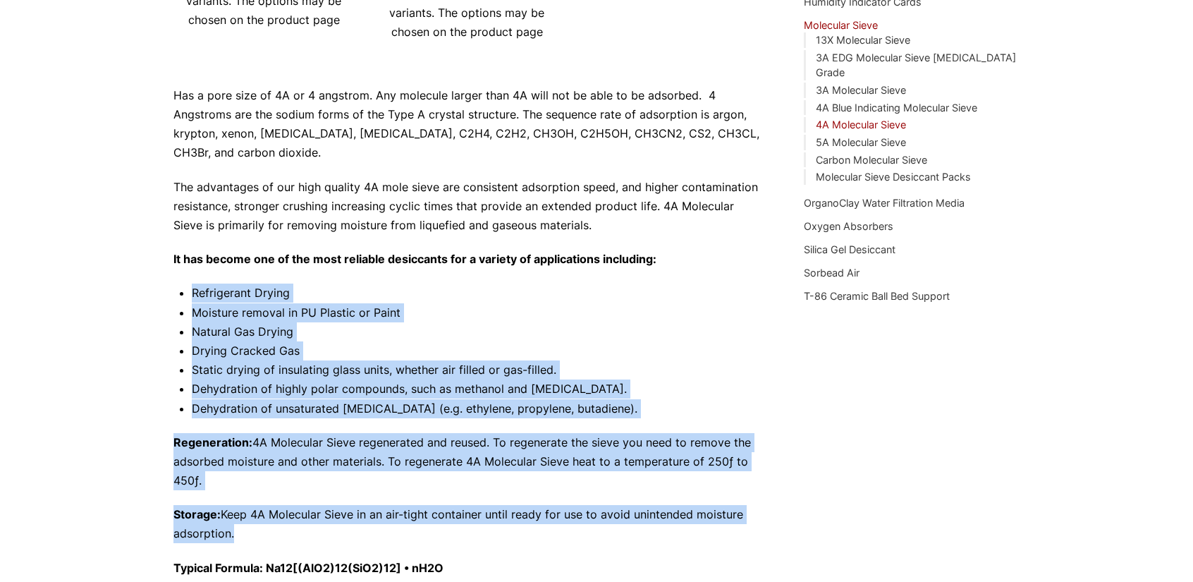
drag, startPoint x: 341, startPoint y: 511, endPoint x: 324, endPoint y: 281, distance: 230.5
click at [324, 281] on div "Has a pore size of 4A or 4 angstrom. Any molecule larger than 4A will not be ab…" at bounding box center [467, 331] width 588 height 491
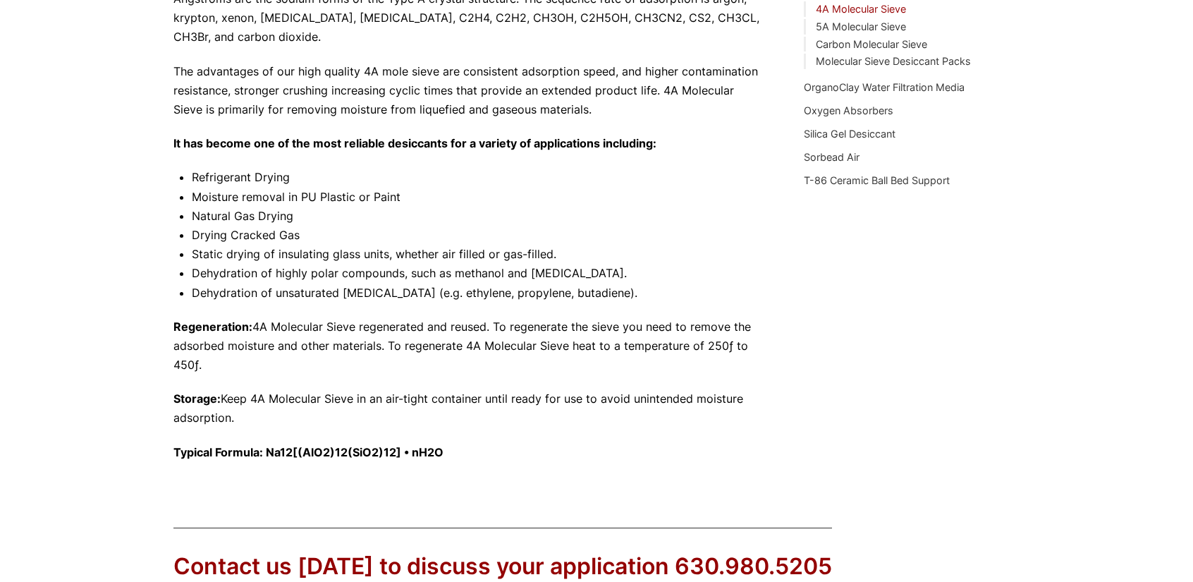
scroll to position [773, 0]
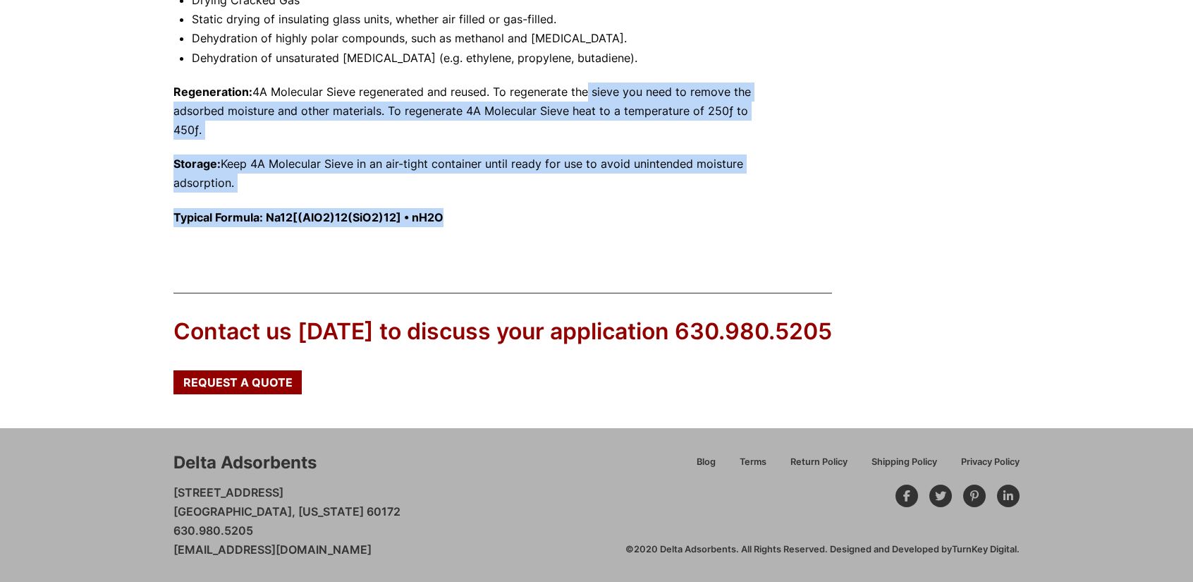
drag, startPoint x: 592, startPoint y: 224, endPoint x: 588, endPoint y: 95, distance: 128.4
click at [588, 95] on p "Regeneration: 4A Molecular Sieve regenerated and reused. To regenerate the siev…" at bounding box center [467, 111] width 588 height 58
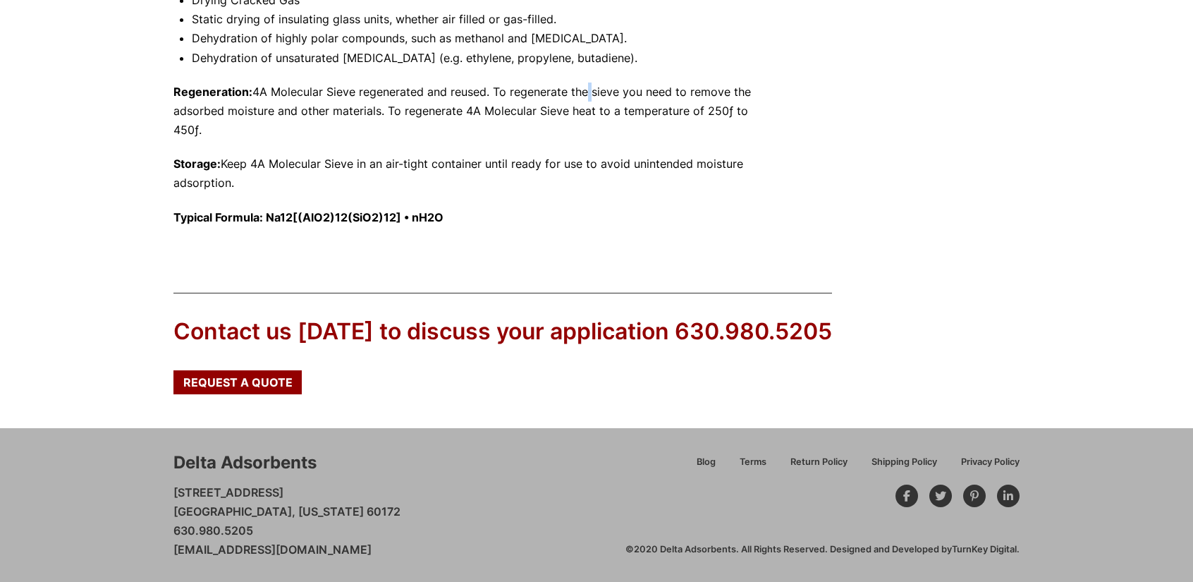
click at [588, 95] on p "Regeneration: 4A Molecular Sieve regenerated and reused. To regenerate the siev…" at bounding box center [467, 111] width 588 height 58
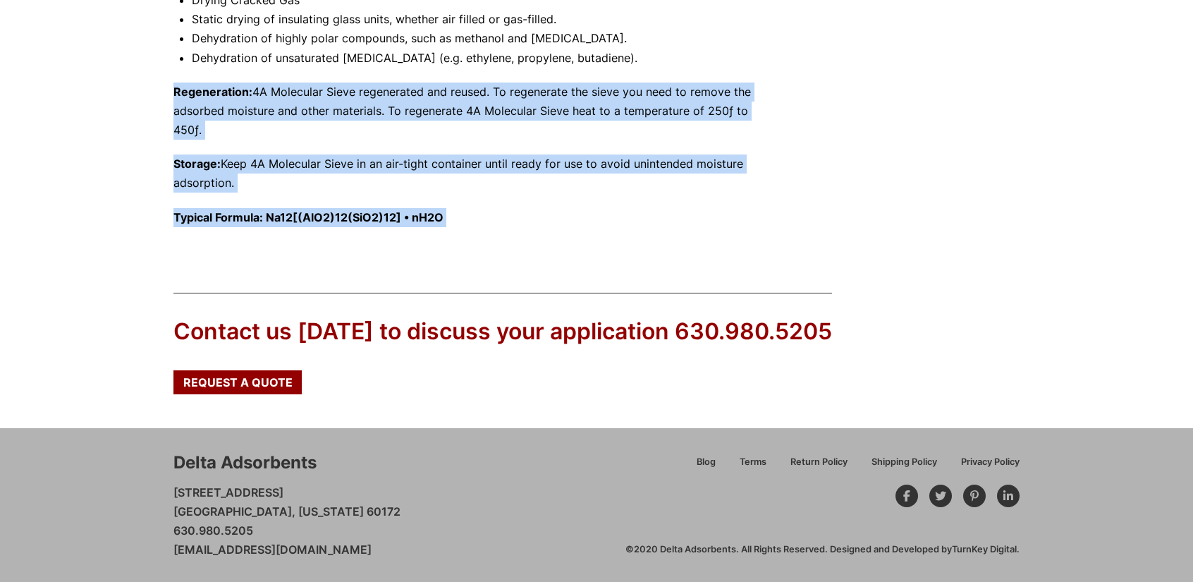
drag, startPoint x: 588, startPoint y: 95, endPoint x: 578, endPoint y: 216, distance: 121.0
click at [578, 216] on p "Typical Formula: Na12[(AlO2)12(SiO2)12] • nH2O" at bounding box center [467, 217] width 588 height 19
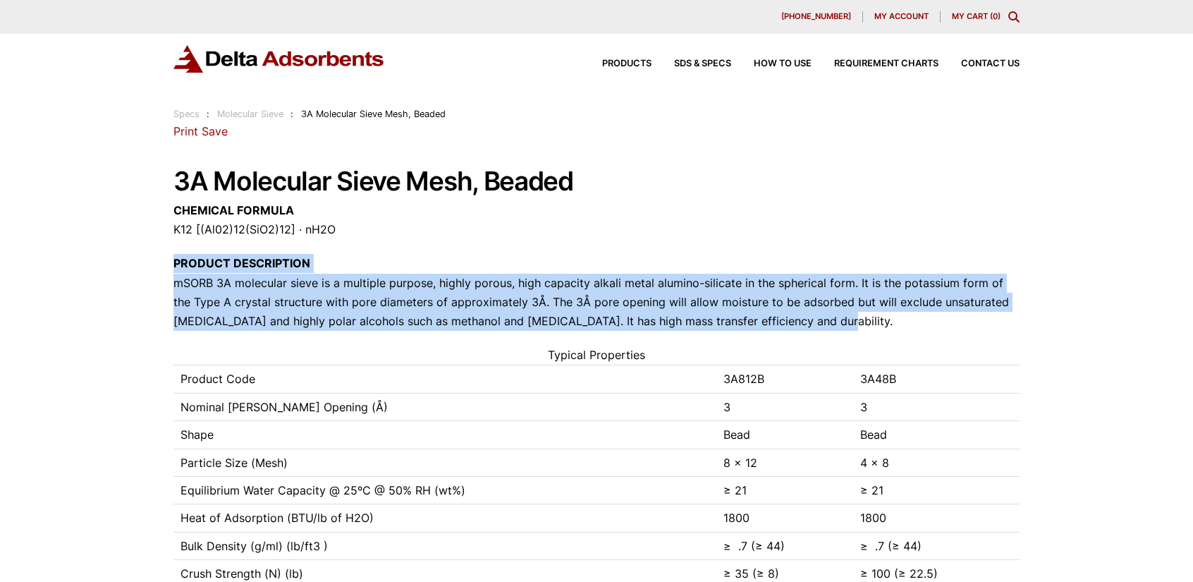
drag, startPoint x: 709, startPoint y: 272, endPoint x: 839, endPoint y: 324, distance: 139.6
click at [839, 324] on div "[STREET_ADDRESS][PERSON_NAME] Phone: [PHONE_NUMBER] Print Save 3A Molecular Sie…" at bounding box center [596, 517] width 846 height 791
click at [839, 324] on p "PRODUCT DESCRIPTION mSORB 3A molecular sieve is a multiple purpose, highly poro…" at bounding box center [596, 292] width 846 height 77
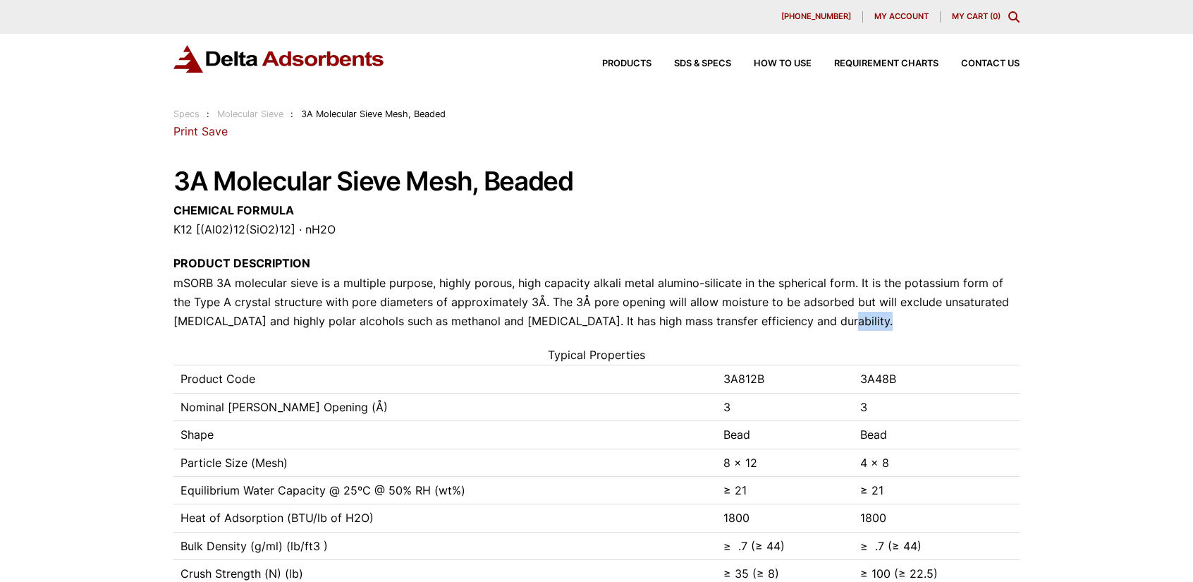
click at [839, 323] on p "PRODUCT DESCRIPTION mSORB 3A molecular sieve is a multiple purpose, highly poro…" at bounding box center [596, 292] width 846 height 77
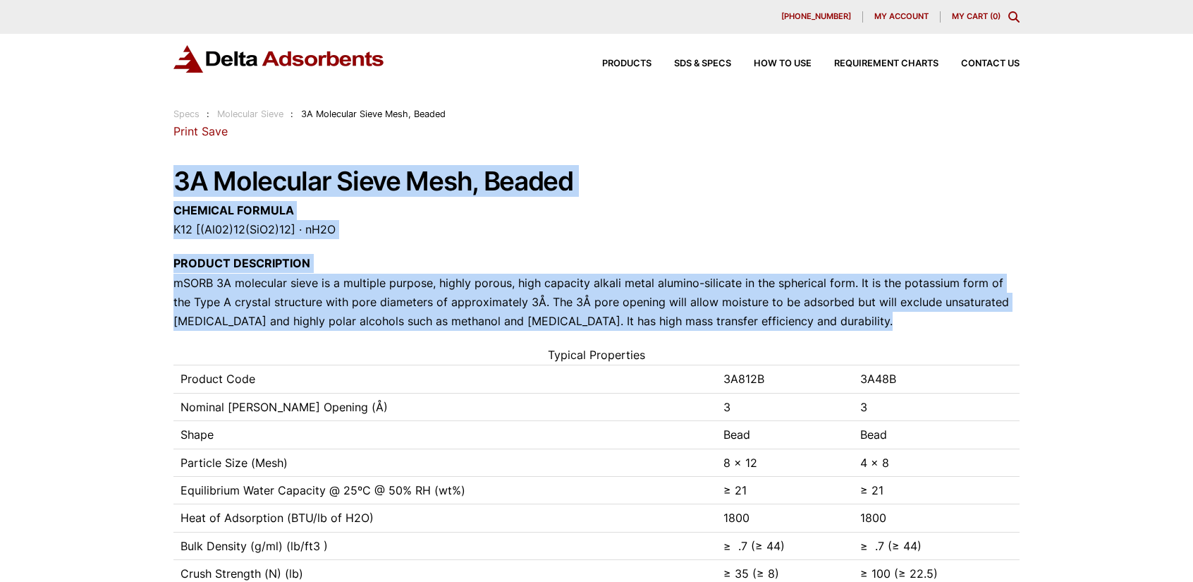
drag, startPoint x: 839, startPoint y: 323, endPoint x: 660, endPoint y: 174, distance: 232.8
click at [660, 174] on div "[STREET_ADDRESS][PERSON_NAME] Phone: [PHONE_NUMBER] Print Save 3A Molecular Sie…" at bounding box center [596, 517] width 846 height 791
click at [660, 174] on h1 "3A Molecular Sieve Mesh, Beaded" at bounding box center [596, 181] width 846 height 29
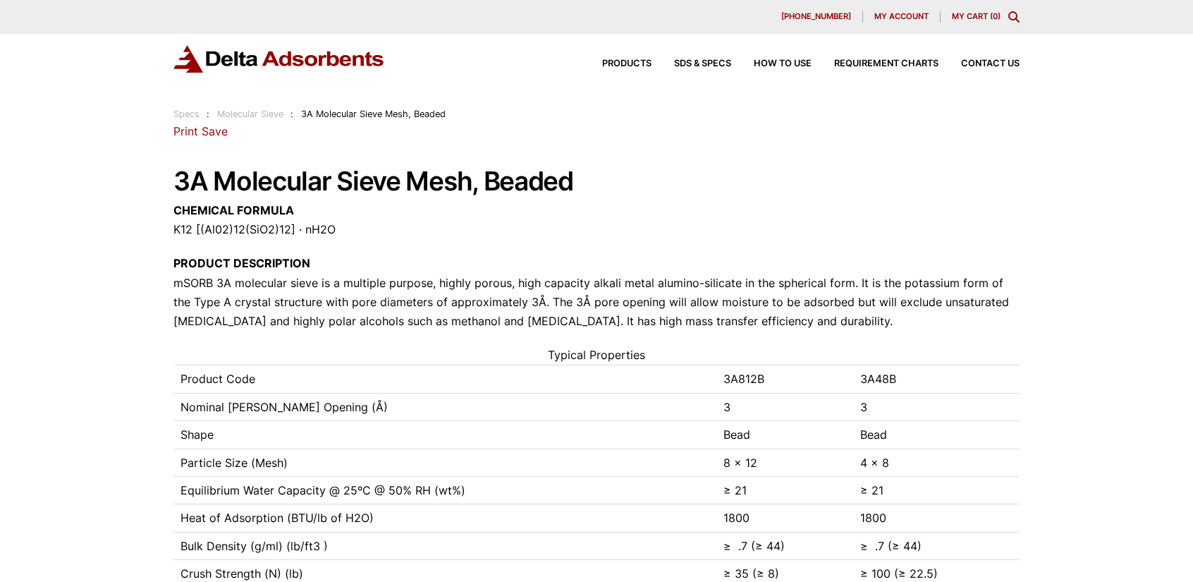
click at [660, 174] on h1 "3A Molecular Sieve Mesh, Beaded" at bounding box center [596, 181] width 846 height 29
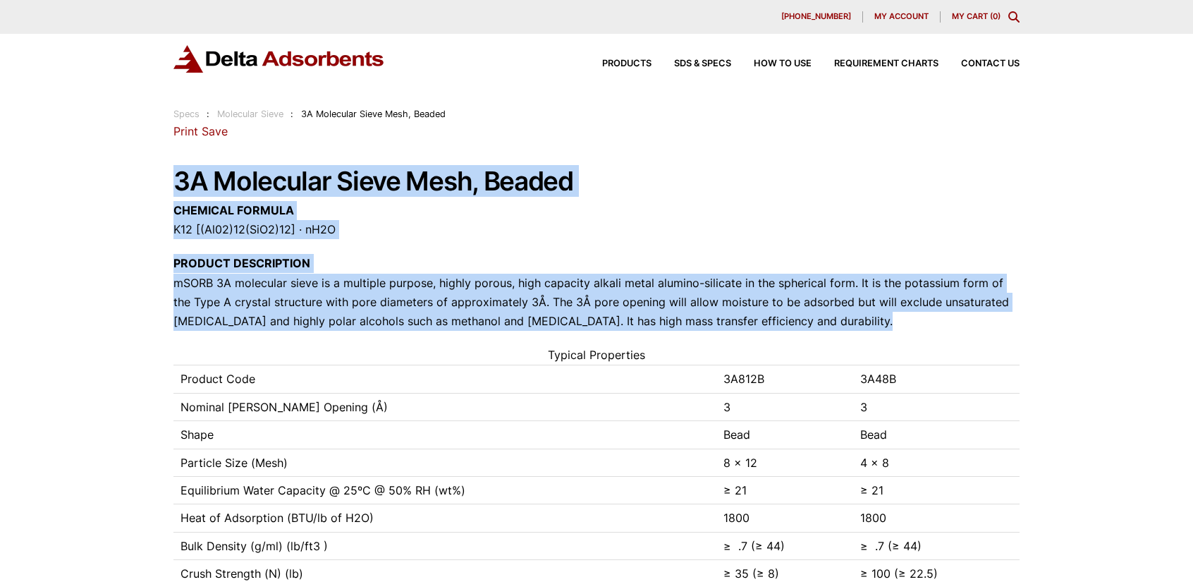
drag, startPoint x: 660, startPoint y: 174, endPoint x: 681, endPoint y: 287, distance: 114.8
click at [681, 287] on div "[STREET_ADDRESS][PERSON_NAME] Phone: [PHONE_NUMBER] Print Save 3A Molecular Sie…" at bounding box center [596, 517] width 846 height 791
click at [681, 287] on p "PRODUCT DESCRIPTION mSORB 3A molecular sieve is a multiple purpose, highly poro…" at bounding box center [596, 292] width 846 height 77
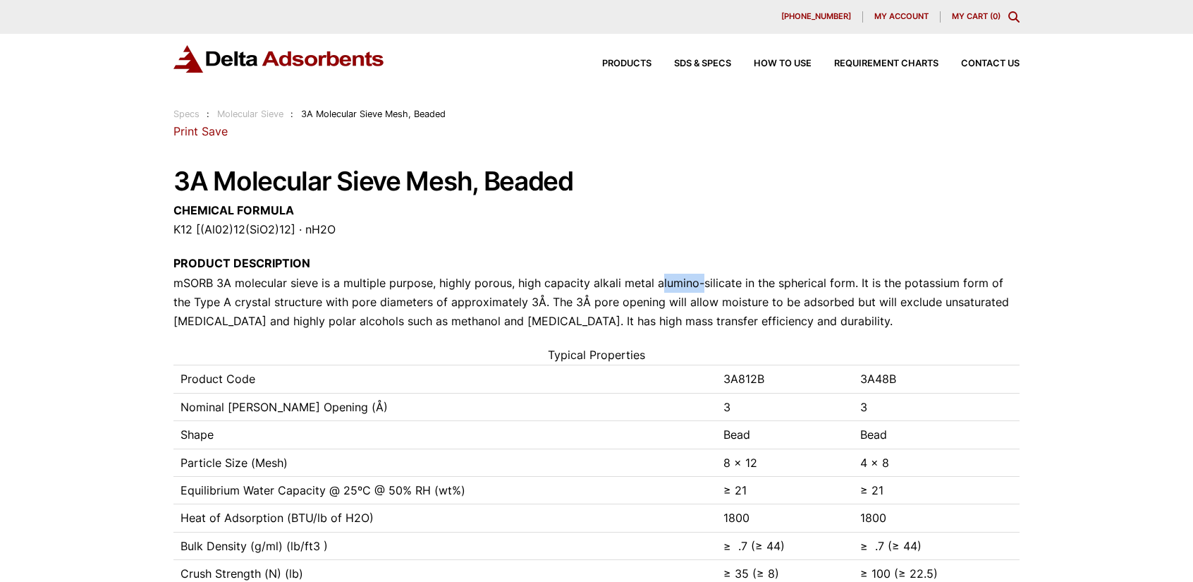
click at [681, 287] on p "PRODUCT DESCRIPTION mSORB 3A molecular sieve is a multiple purpose, highly poro…" at bounding box center [596, 292] width 846 height 77
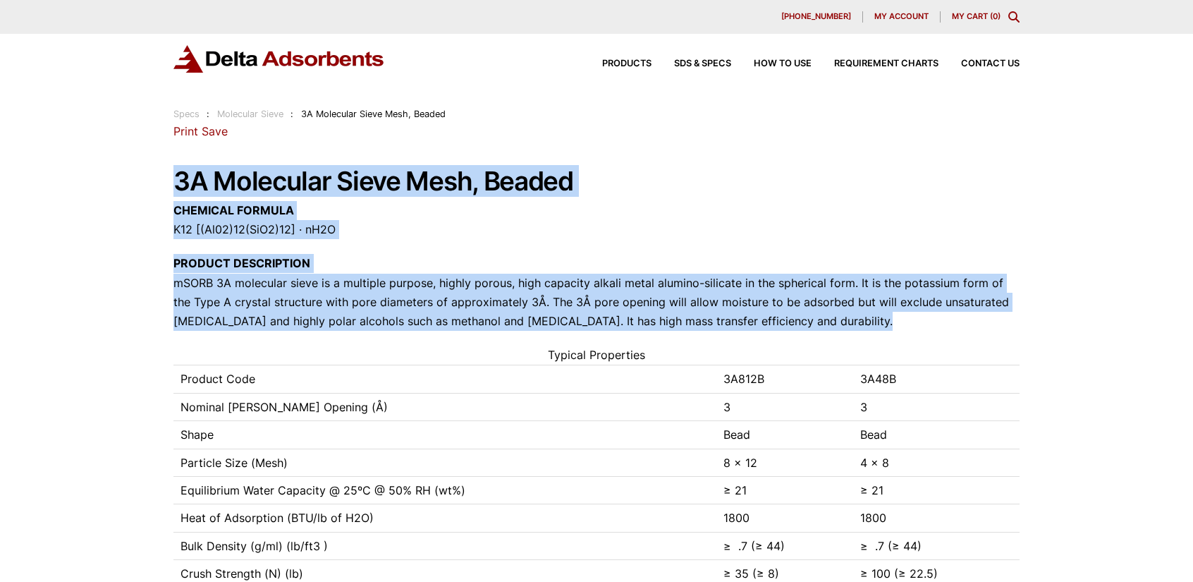
drag, startPoint x: 681, startPoint y: 287, endPoint x: 657, endPoint y: 176, distance: 114.0
click at [657, 176] on div "[STREET_ADDRESS][PERSON_NAME] Phone: [PHONE_NUMBER] Print Save 3A Molecular Sie…" at bounding box center [596, 517] width 846 height 791
click at [657, 176] on h1 "3A Molecular Sieve Mesh, Beaded" at bounding box center [596, 181] width 846 height 29
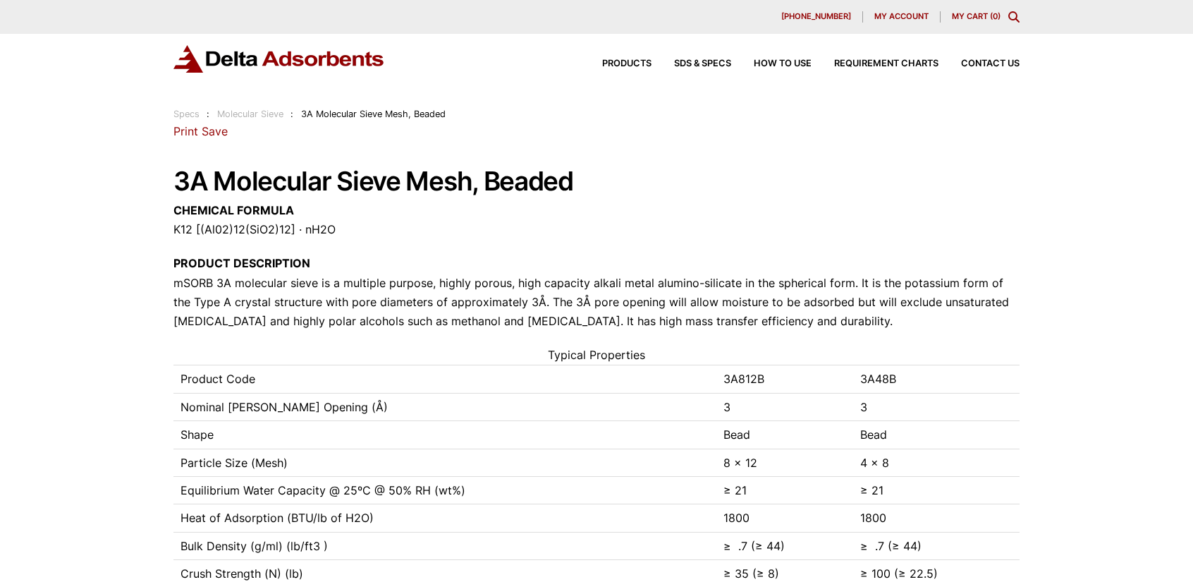
click at [657, 176] on h1 "3A Molecular Sieve Mesh, Beaded" at bounding box center [596, 181] width 846 height 29
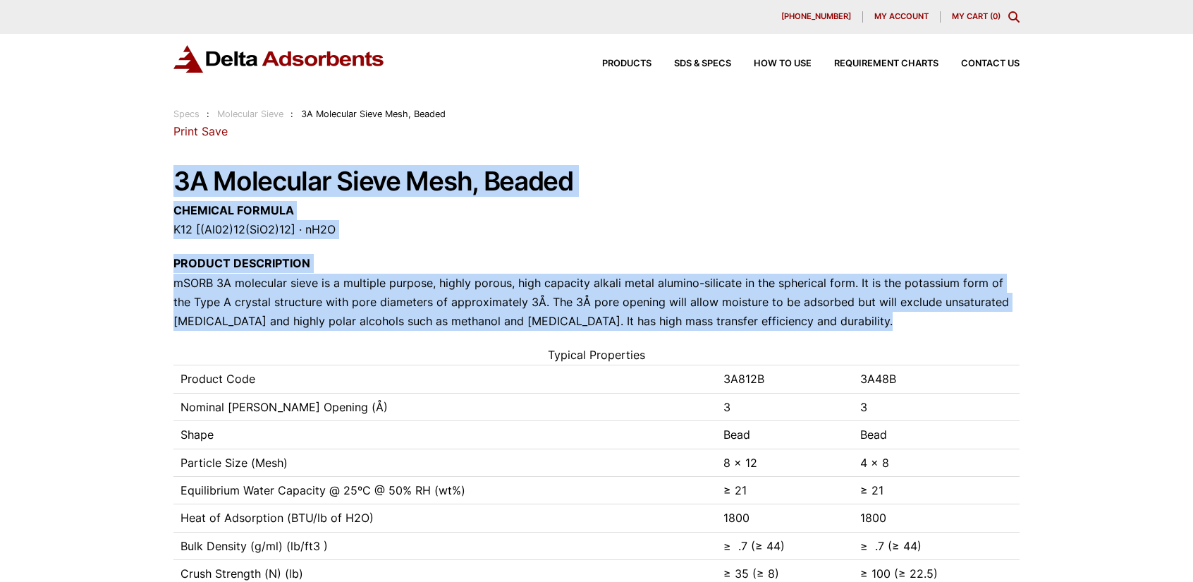
drag, startPoint x: 657, startPoint y: 176, endPoint x: 657, endPoint y: 304, distance: 128.3
click at [657, 304] on div "[STREET_ADDRESS][PERSON_NAME] Phone: [PHONE_NUMBER] Print Save 3A Molecular Sie…" at bounding box center [596, 517] width 846 height 791
click at [657, 304] on p "PRODUCT DESCRIPTION mSORB 3A molecular sieve is a multiple purpose, highly poro…" at bounding box center [596, 292] width 846 height 77
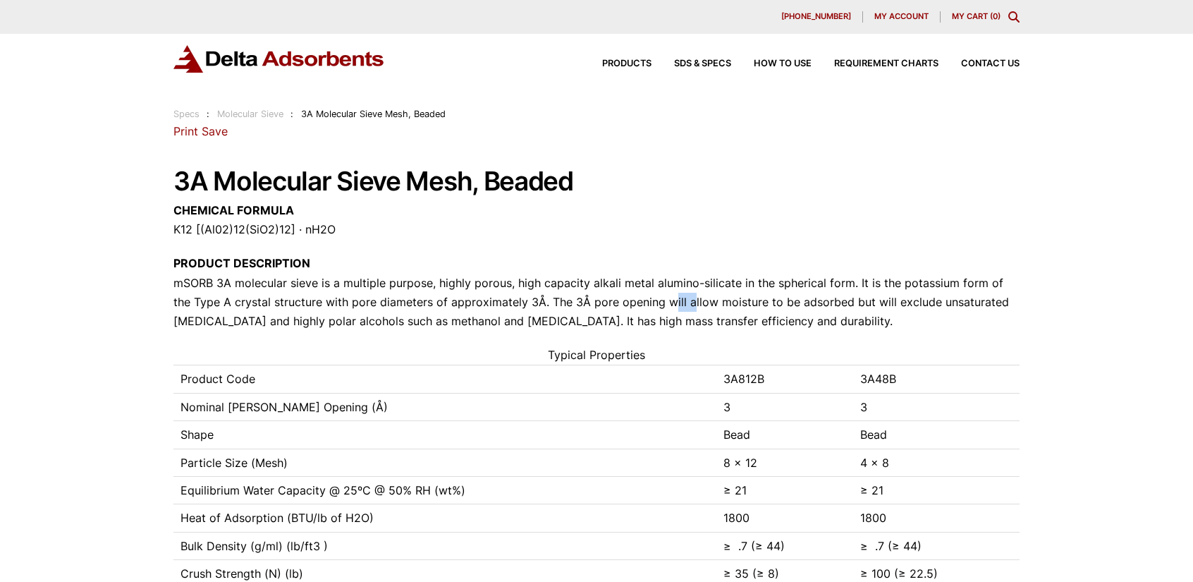
click at [657, 304] on p "PRODUCT DESCRIPTION mSORB 3A molecular sieve is a multiple purpose, highly poro…" at bounding box center [596, 292] width 846 height 77
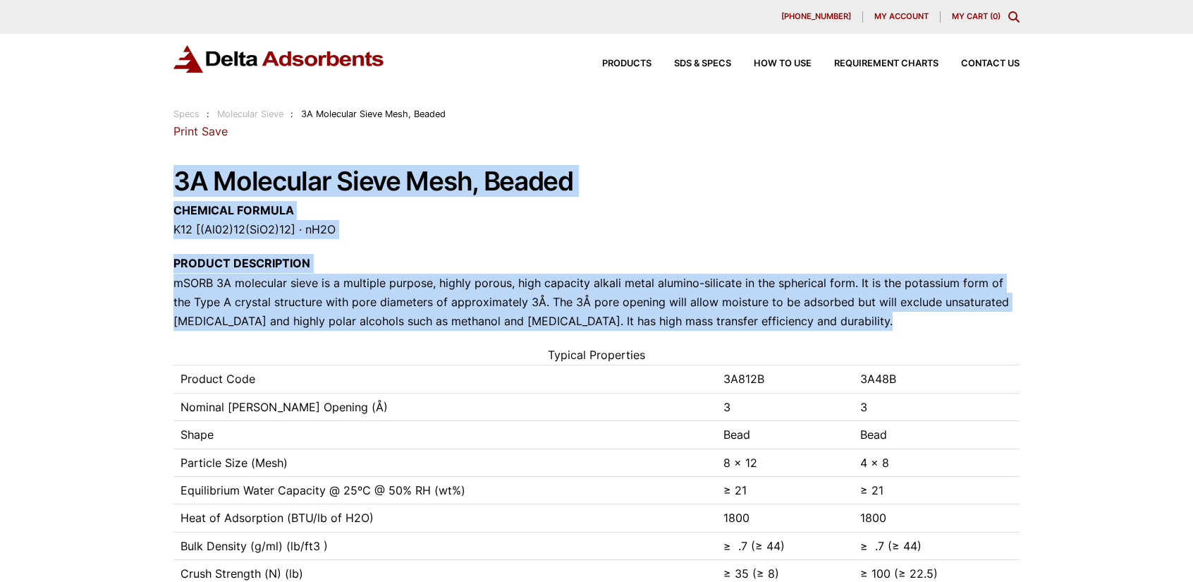
drag, startPoint x: 657, startPoint y: 304, endPoint x: 626, endPoint y: 185, distance: 123.1
click at [626, 185] on div "[STREET_ADDRESS][PERSON_NAME] Phone: [PHONE_NUMBER] Print Save 3A Molecular Sie…" at bounding box center [596, 517] width 846 height 791
click at [626, 185] on h1 "3A Molecular Sieve Mesh, Beaded" at bounding box center [596, 181] width 846 height 29
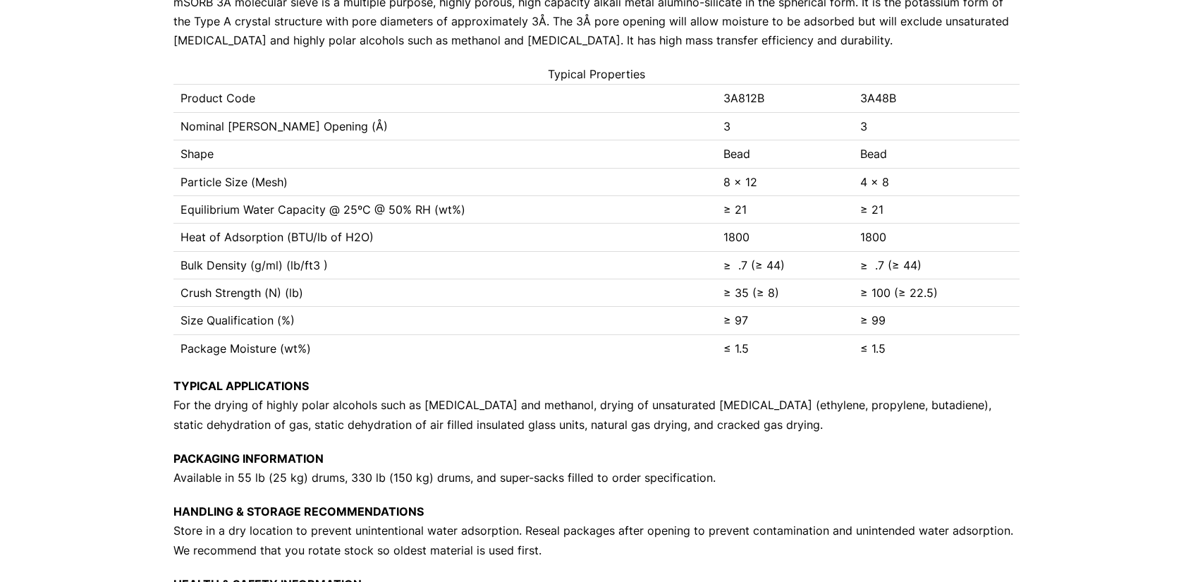
scroll to position [282, 0]
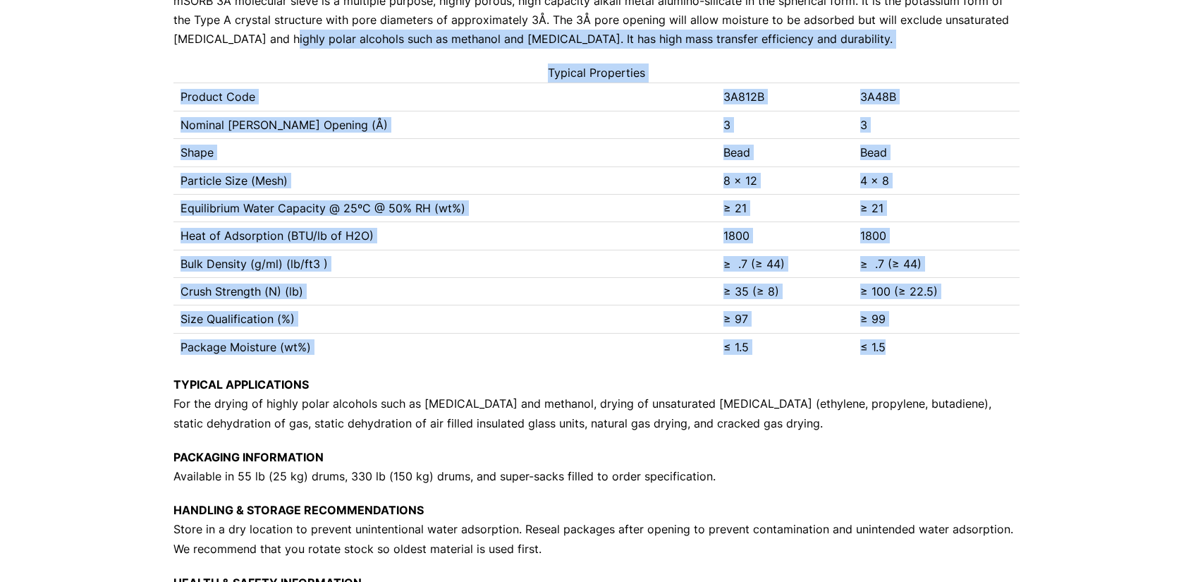
drag, startPoint x: 917, startPoint y: 346, endPoint x: 284, endPoint y: 36, distance: 705.1
click at [284, 36] on div "[STREET_ADDRESS][PERSON_NAME] Phone: [PHONE_NUMBER] Print Save 3A Molecular Sie…" at bounding box center [596, 235] width 846 height 791
click at [284, 36] on p "PRODUCT DESCRIPTION mSORB 3A molecular sieve is a multiple purpose, highly poro…" at bounding box center [596, 10] width 846 height 77
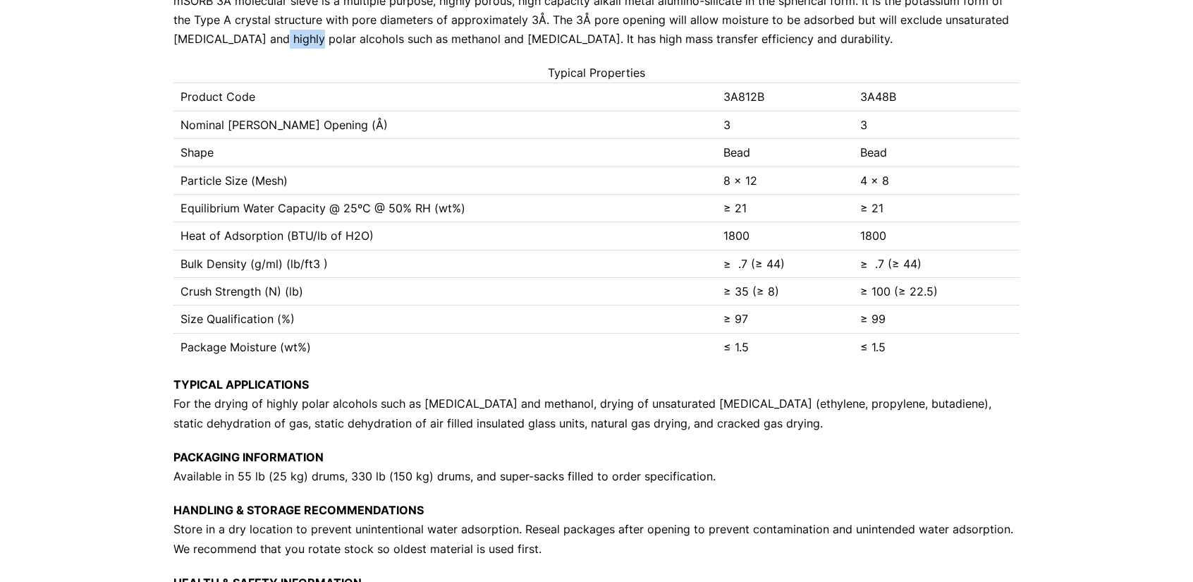
click at [284, 36] on p "PRODUCT DESCRIPTION mSORB 3A molecular sieve is a multiple purpose, highly poro…" at bounding box center [596, 10] width 846 height 77
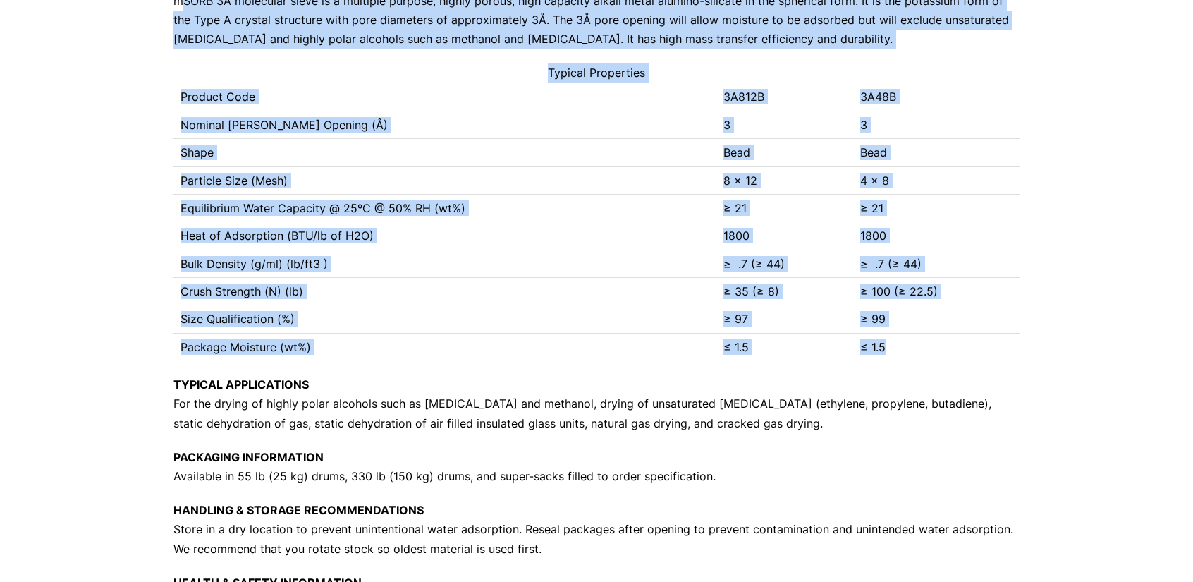
drag, startPoint x: 284, startPoint y: 36, endPoint x: 895, endPoint y: 341, distance: 683.0
click at [895, 341] on div "[STREET_ADDRESS][PERSON_NAME] Phone: [PHONE_NUMBER] Print Save 3A Molecular Sie…" at bounding box center [596, 235] width 846 height 791
click at [895, 341] on td "≤ 1.5" at bounding box center [936, 346] width 166 height 27
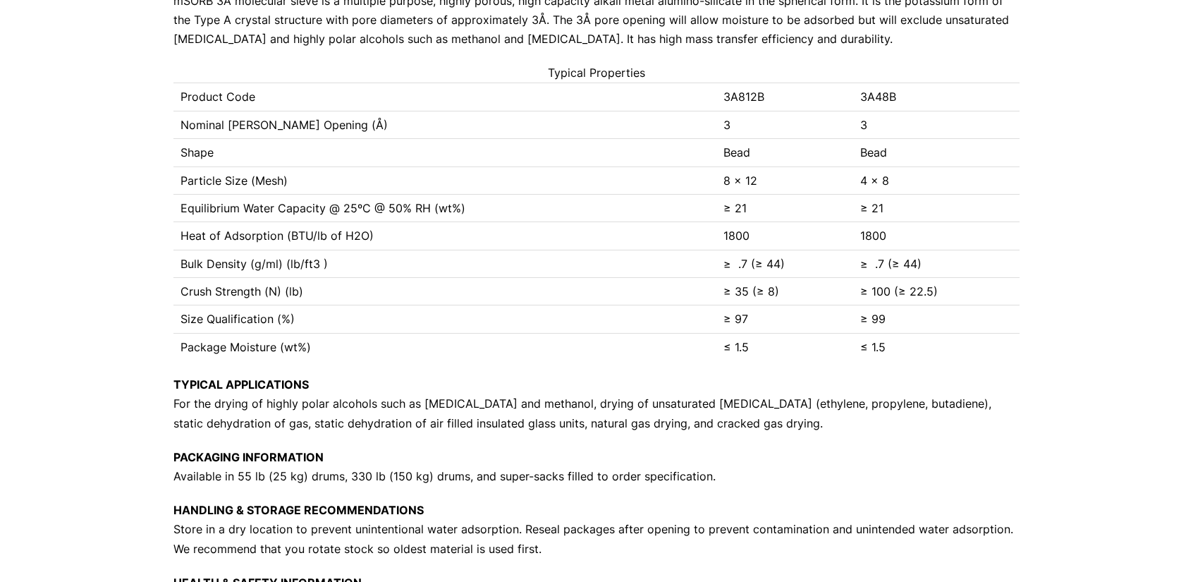
click at [895, 341] on td "≤ 1.5" at bounding box center [936, 346] width 166 height 27
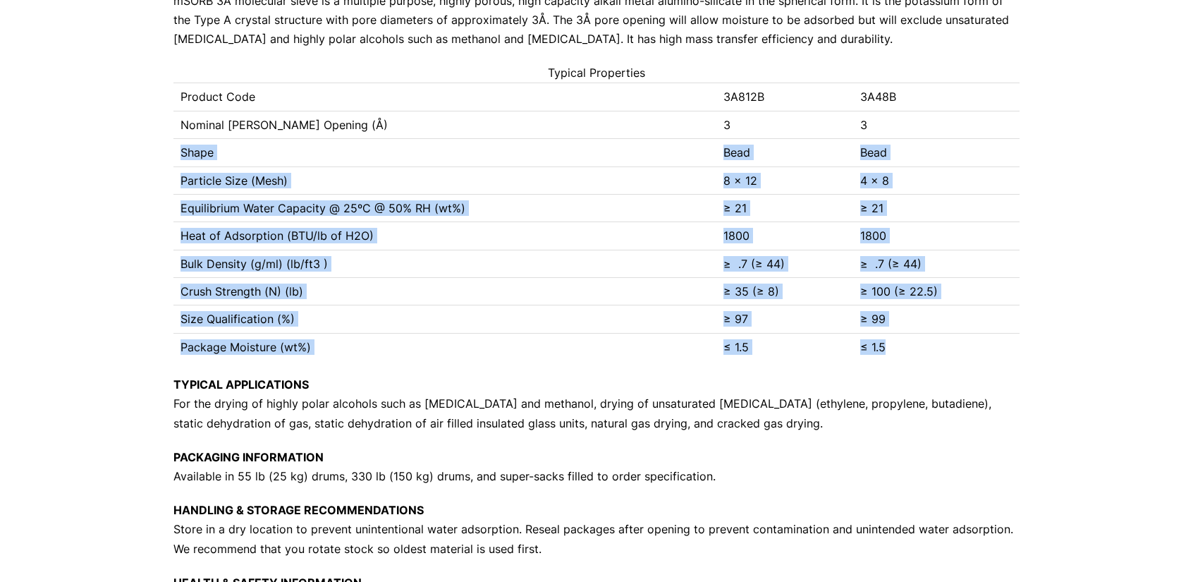
drag, startPoint x: 895, startPoint y: 341, endPoint x: 476, endPoint y: 154, distance: 459.0
click at [476, 154] on tbody "Product Code 3A812B 3A48B Nominal [PERSON_NAME] Opening (Å) 3 3 Shape Bead Bead…" at bounding box center [596, 221] width 846 height 277
click at [476, 154] on td "Shape" at bounding box center [444, 152] width 543 height 27
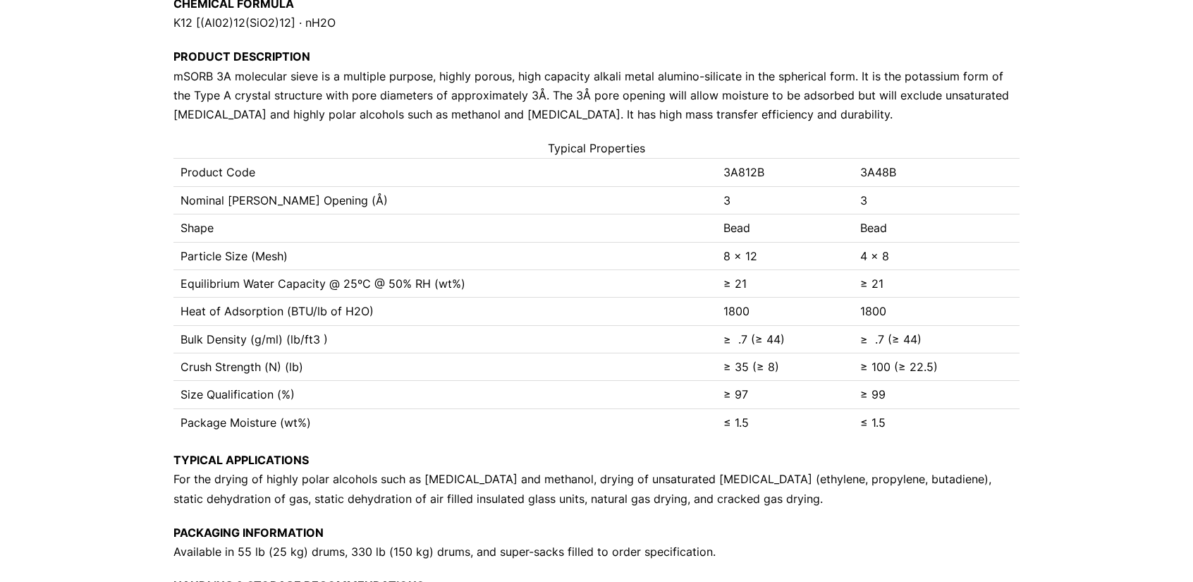
scroll to position [494, 0]
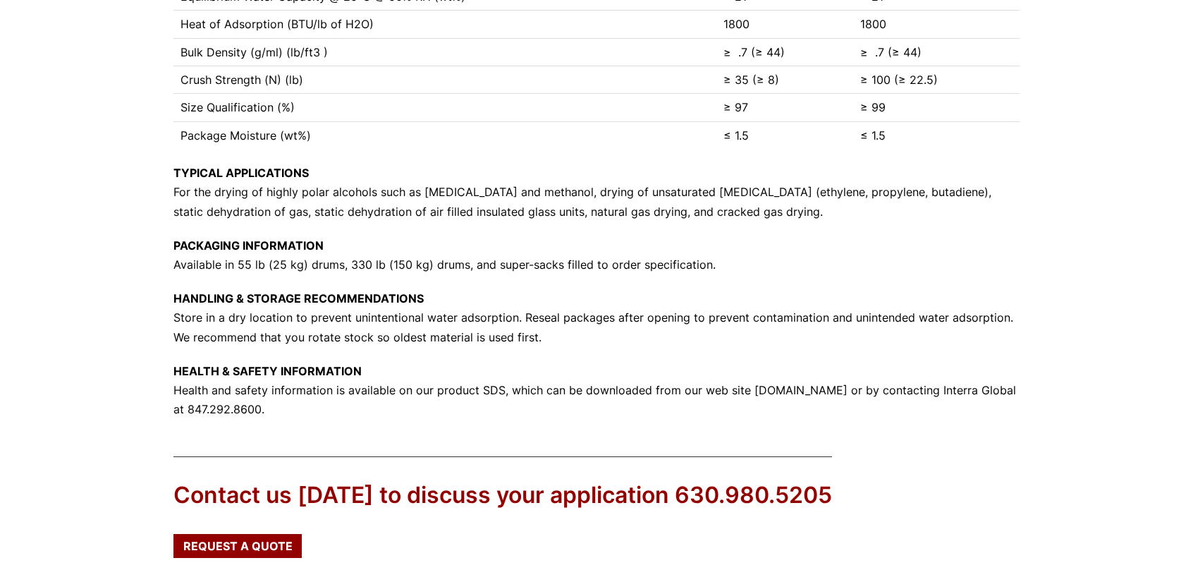
drag, startPoint x: 358, startPoint y: 405, endPoint x: 172, endPoint y: 180, distance: 292.0
click at [172, 180] on div "Our website has detected that you are using an outdated browser that will preve…" at bounding box center [596, 126] width 1193 height 1240
